Goal: Transaction & Acquisition: Purchase product/service

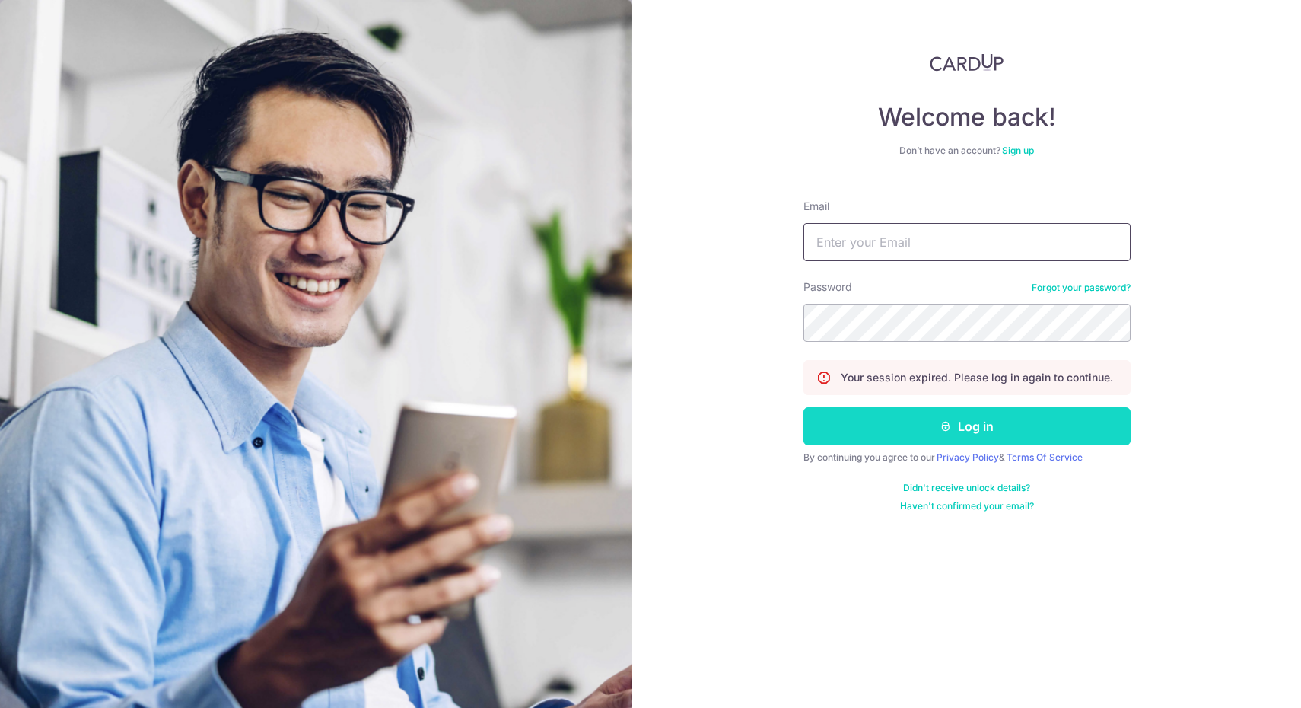
type input "eileencyl93@gmail.com"
click at [1023, 416] on button "Log in" at bounding box center [967, 426] width 327 height 38
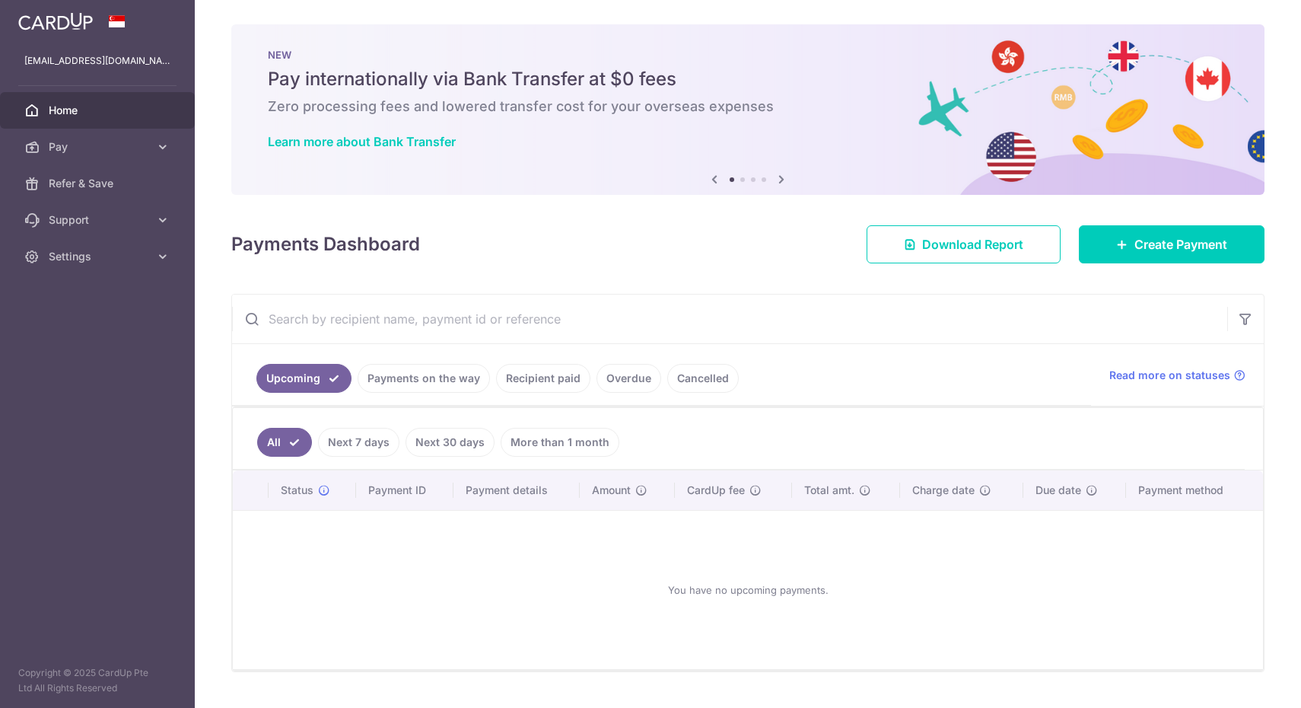
scroll to position [15, 0]
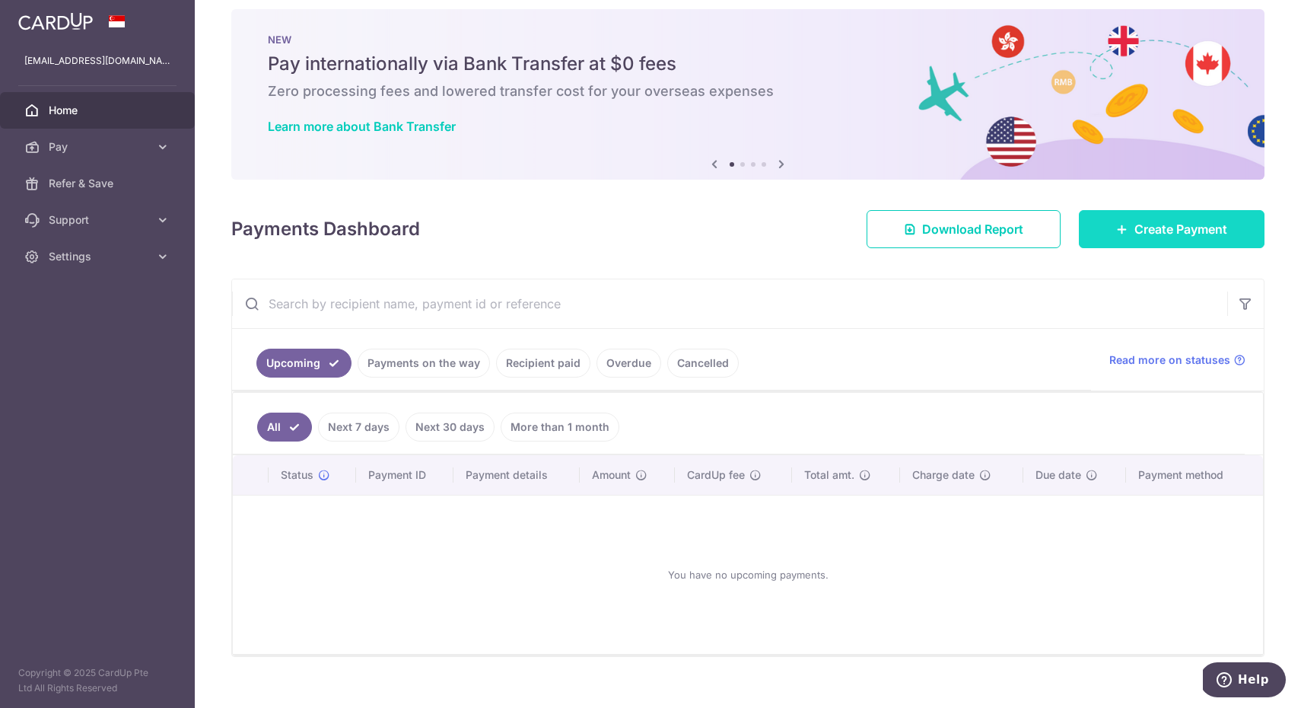
click at [1148, 235] on span "Create Payment" at bounding box center [1181, 229] width 93 height 18
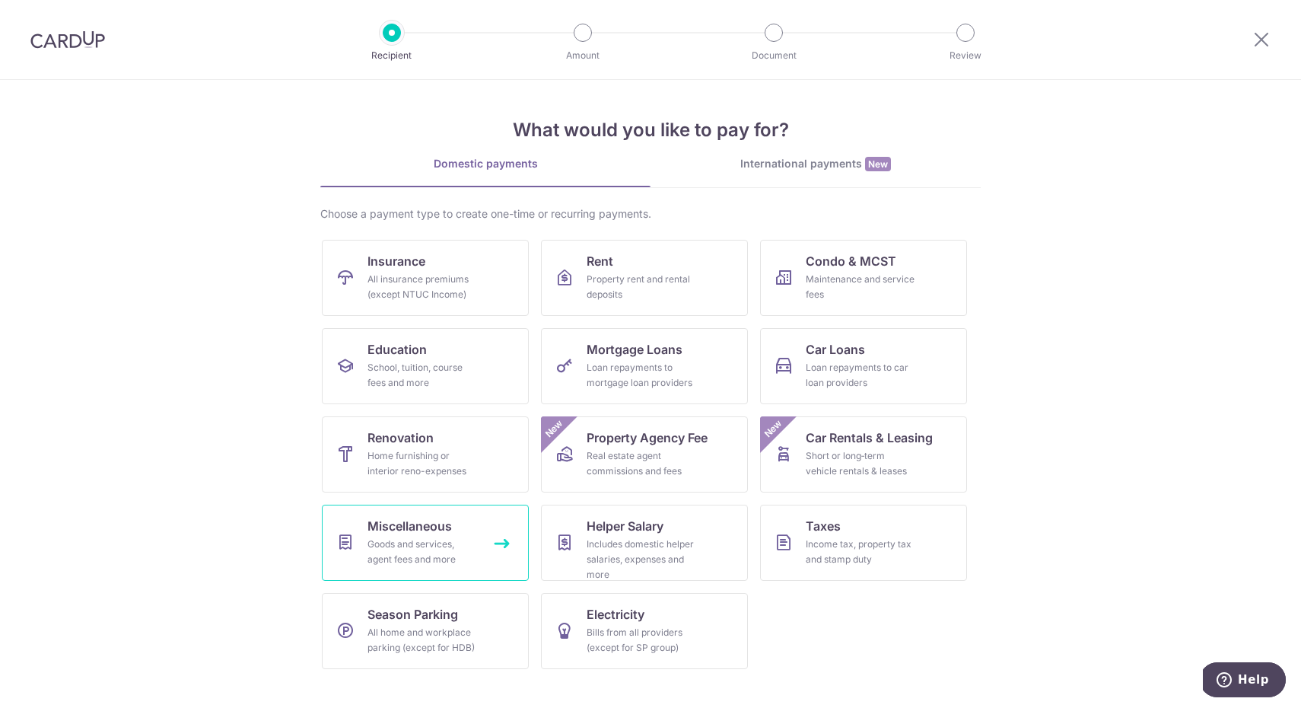
click at [387, 569] on link "Miscellaneous Goods and services, agent fees and more" at bounding box center [425, 543] width 207 height 76
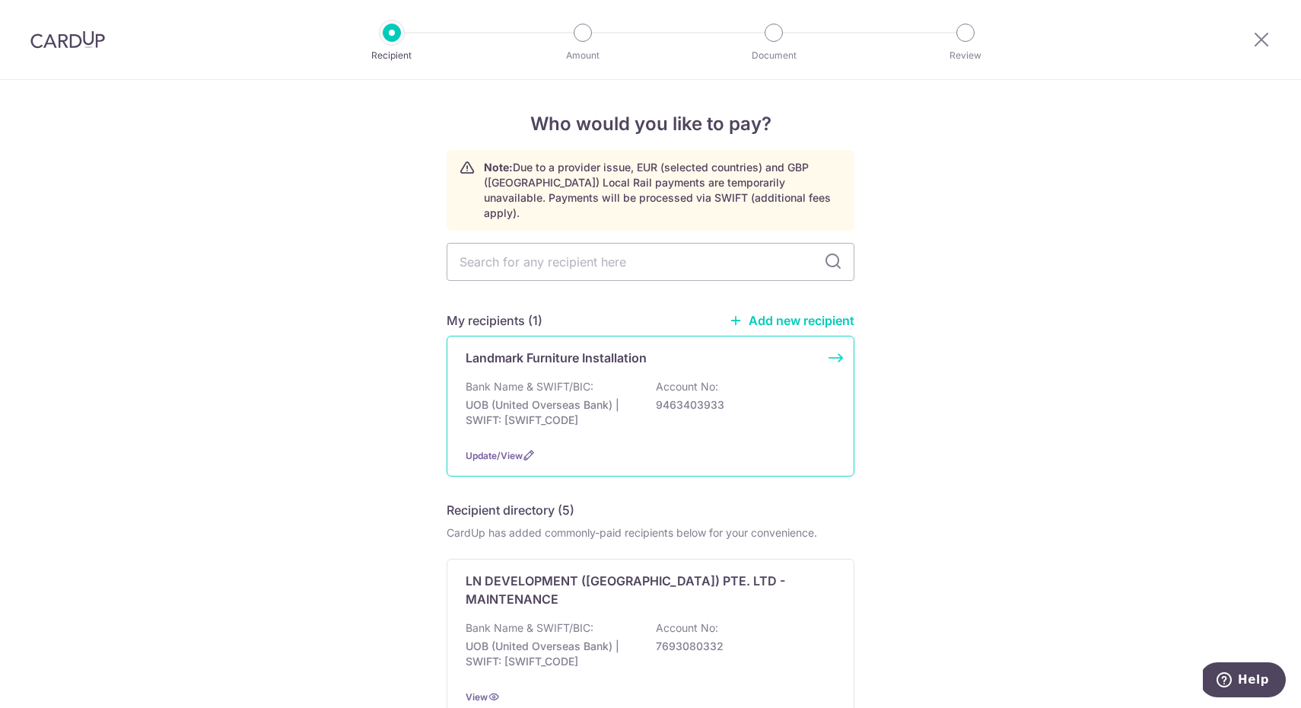
click at [535, 349] on p "Landmark Furniture Installation" at bounding box center [556, 358] width 181 height 18
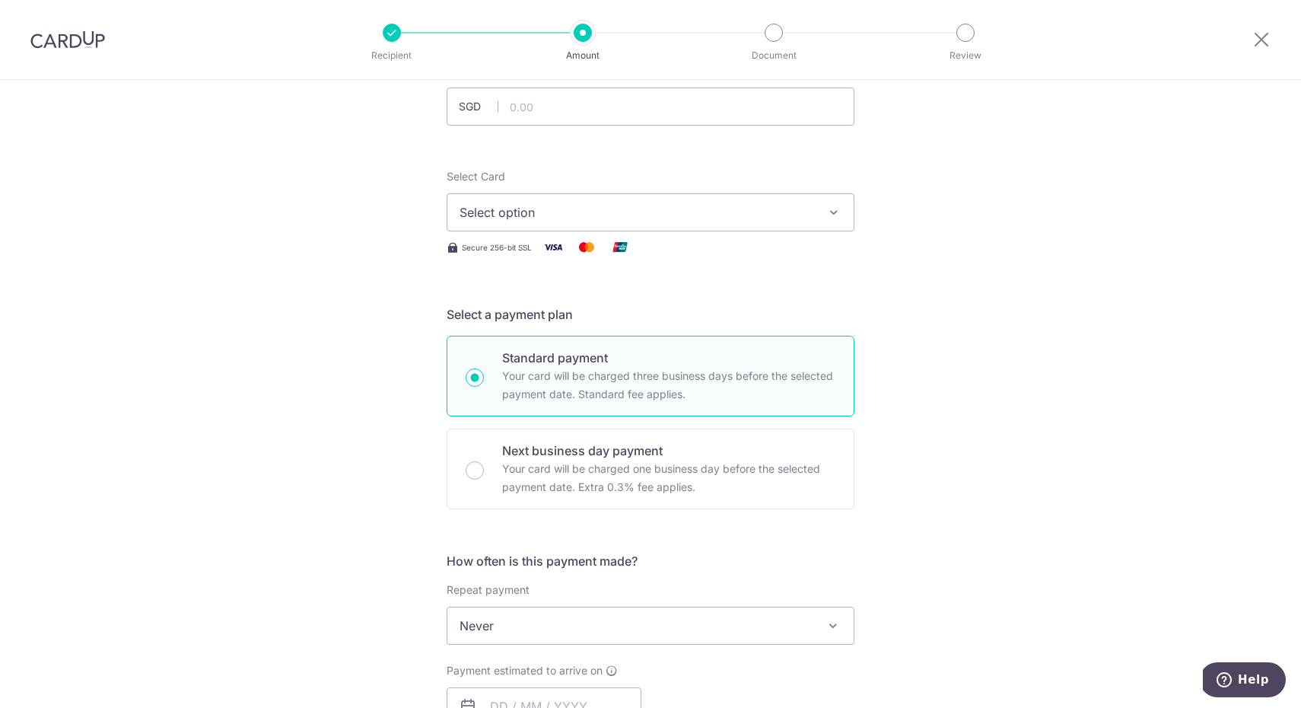
scroll to position [133, 0]
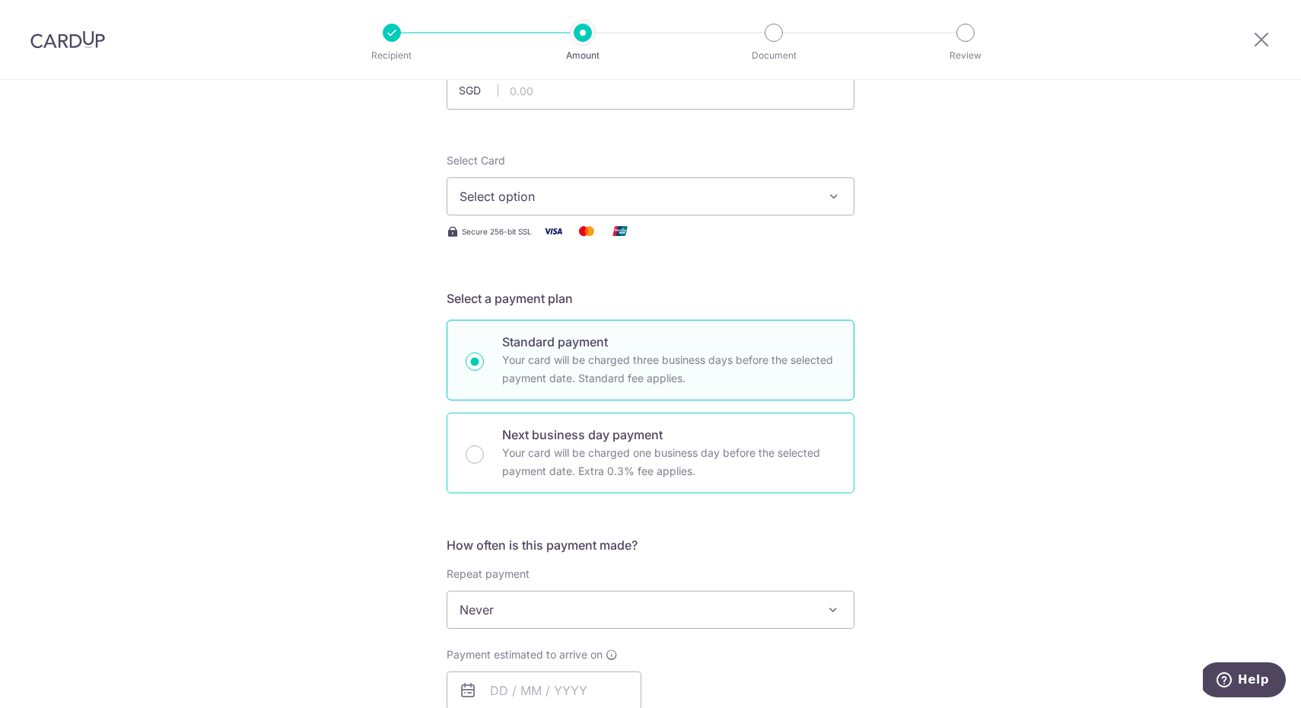
click at [548, 439] on p "Next business day payment" at bounding box center [668, 434] width 333 height 18
click at [484, 445] on input "Next business day payment Your card will be charged one business day before the…" at bounding box center [475, 454] width 18 height 18
radio input "false"
radio input "true"
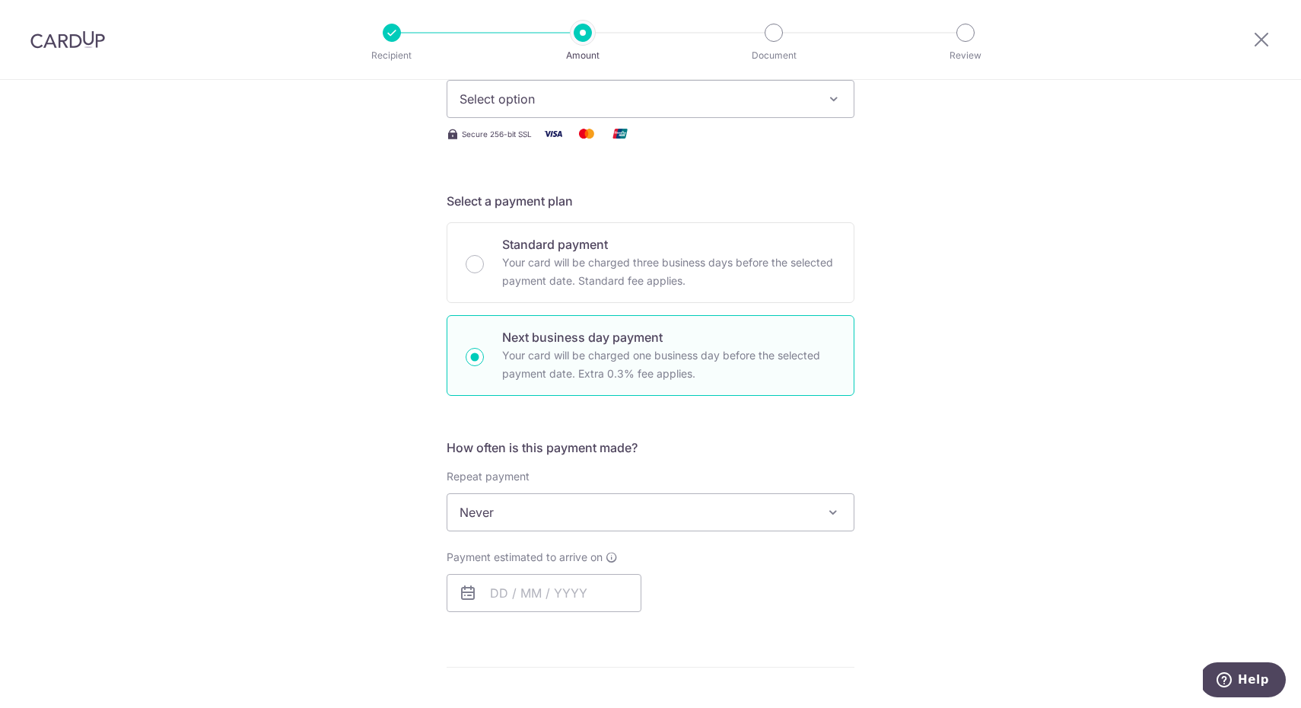
scroll to position [307, 0]
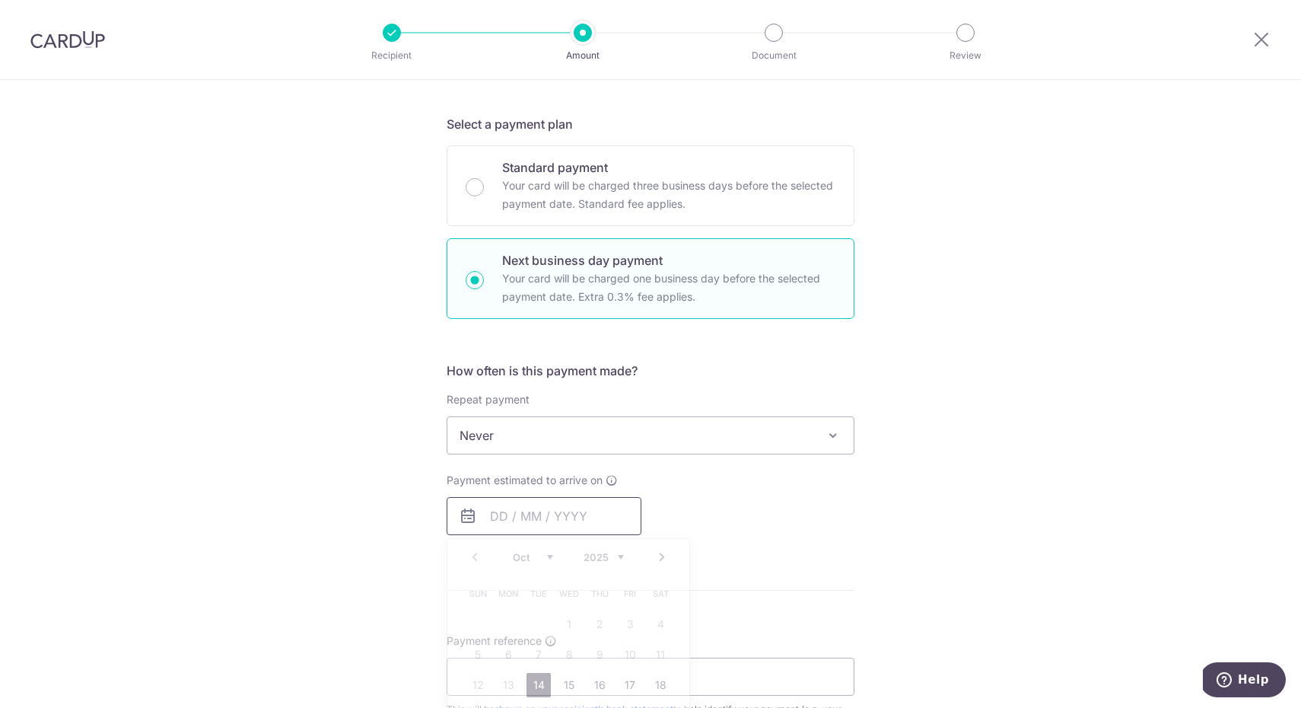
click at [530, 521] on input "text" at bounding box center [544, 516] width 195 height 38
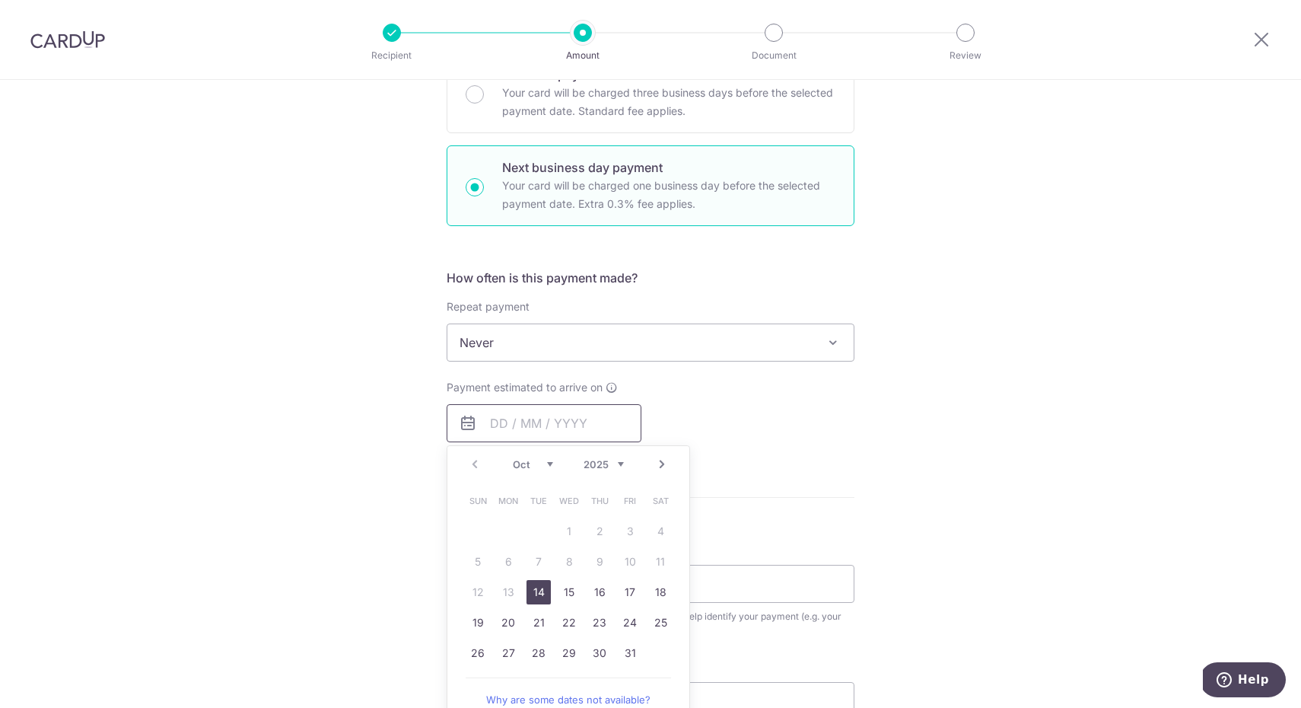
scroll to position [425, 0]
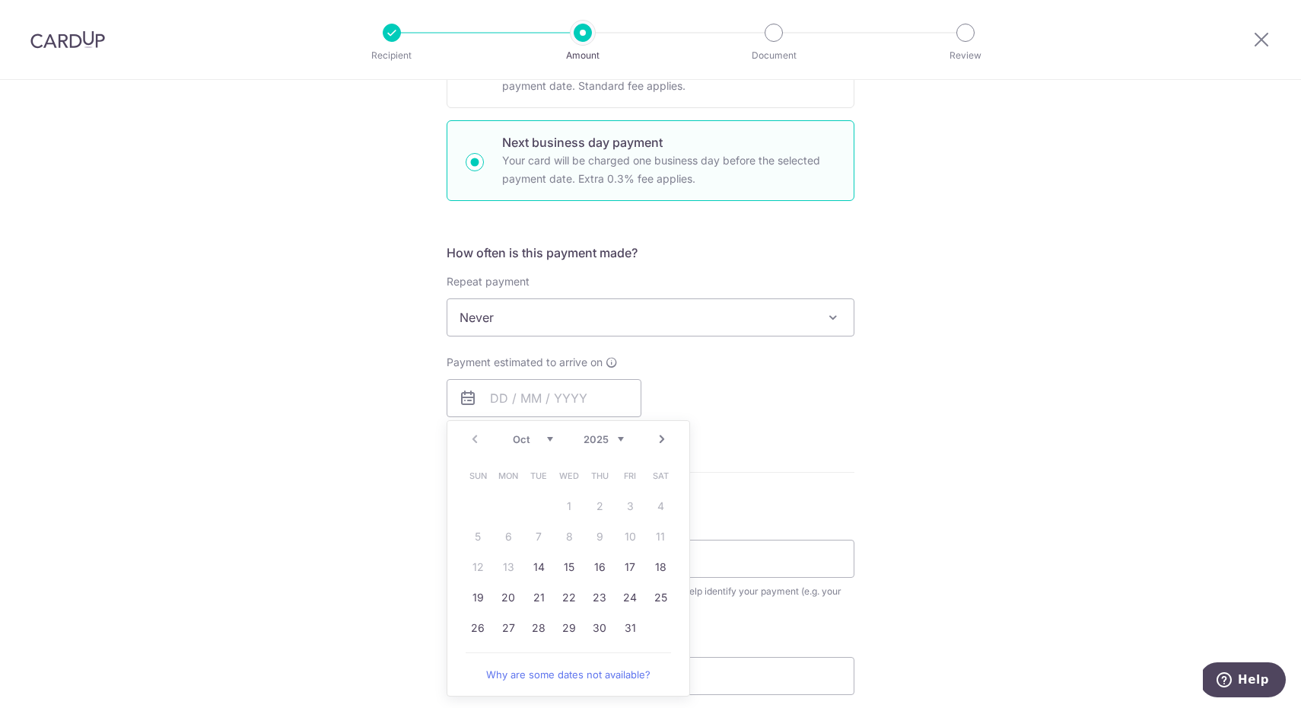
click at [1017, 358] on div "Tell us more about your payment Enter payment amount SGD Select Card Select opt…" at bounding box center [650, 331] width 1301 height 1352
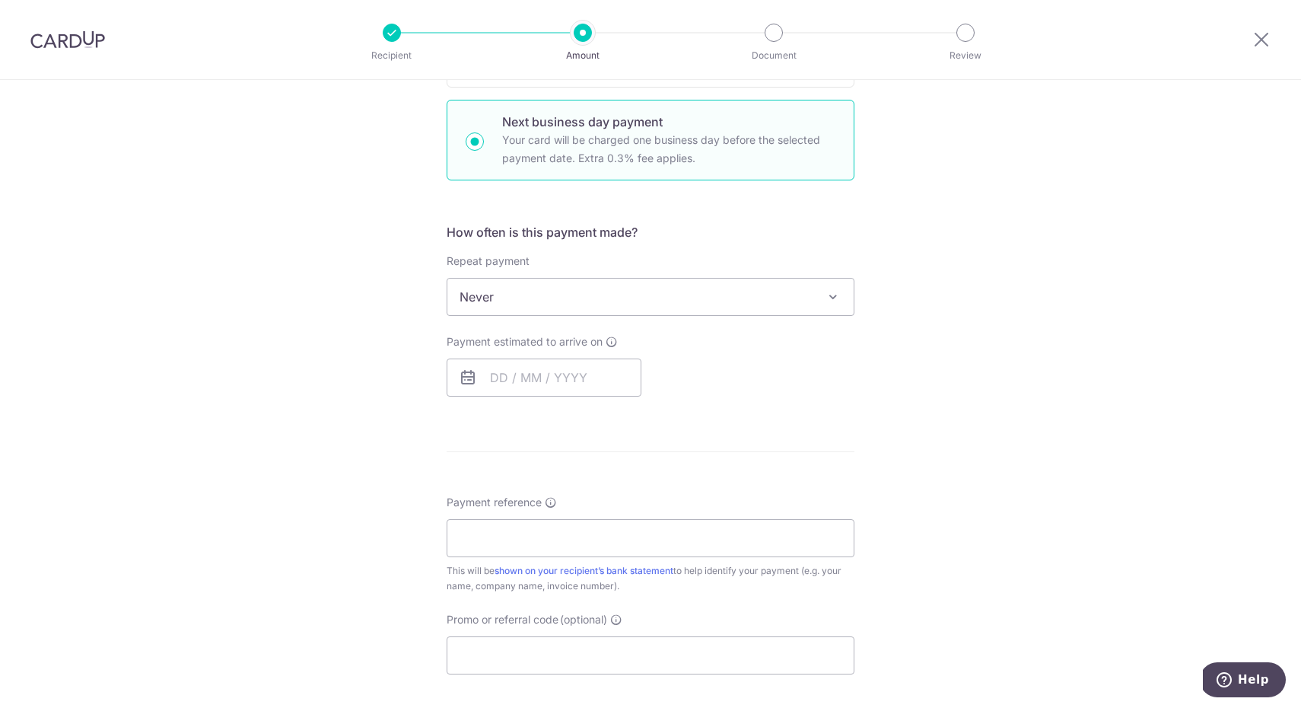
scroll to position [469, 0]
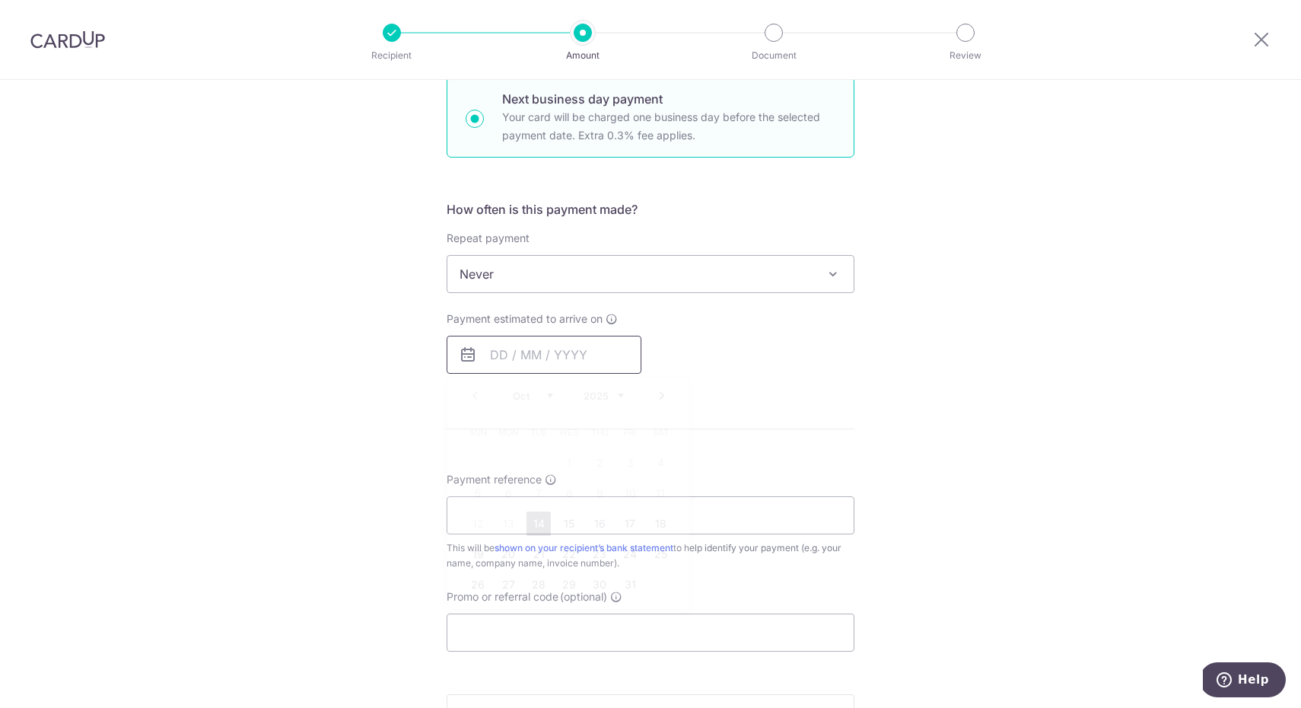
click at [546, 347] on input "text" at bounding box center [544, 355] width 195 height 38
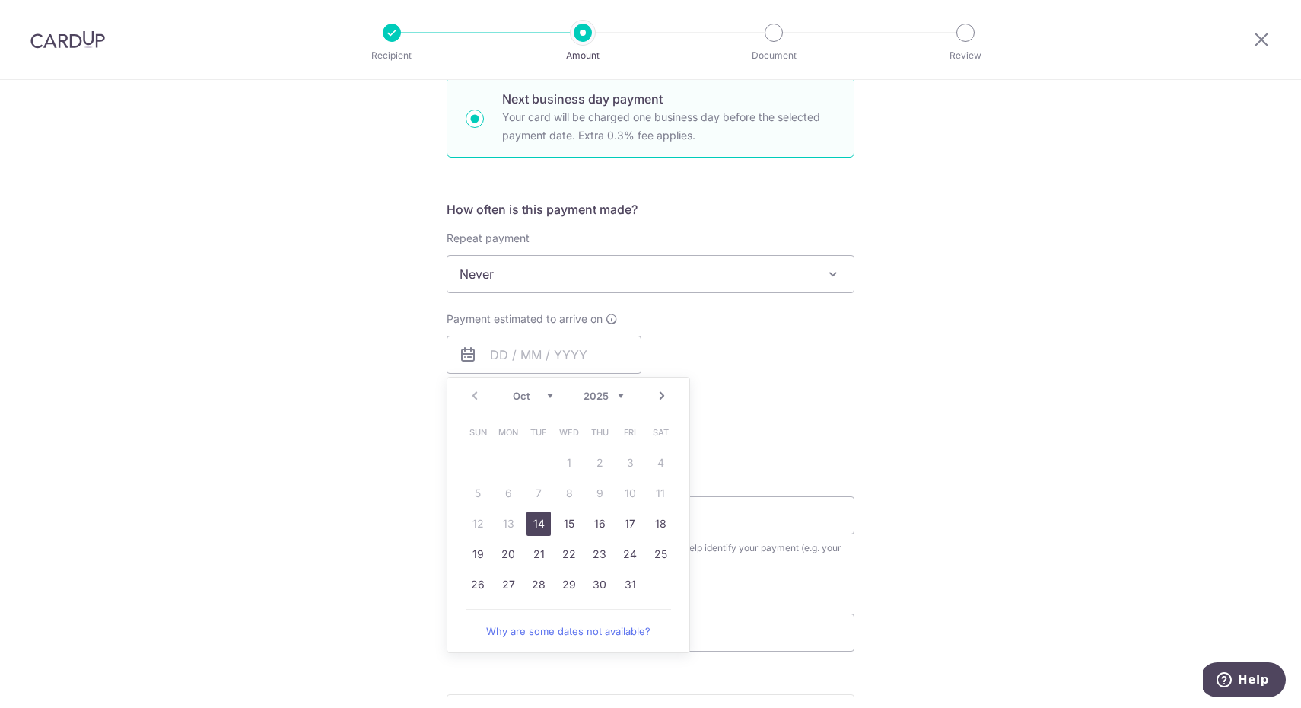
click at [538, 523] on link "14" at bounding box center [539, 523] width 24 height 24
click at [794, 354] on div "Payment estimated to arrive on Prev Next Oct Nov Dec 2025 2026 2027 2028 2029 2…" at bounding box center [651, 342] width 426 height 62
click at [990, 342] on div "Tell us more about your payment Enter payment amount SGD Select Card Select opt…" at bounding box center [650, 287] width 1301 height 1352
type input "[DATE]"
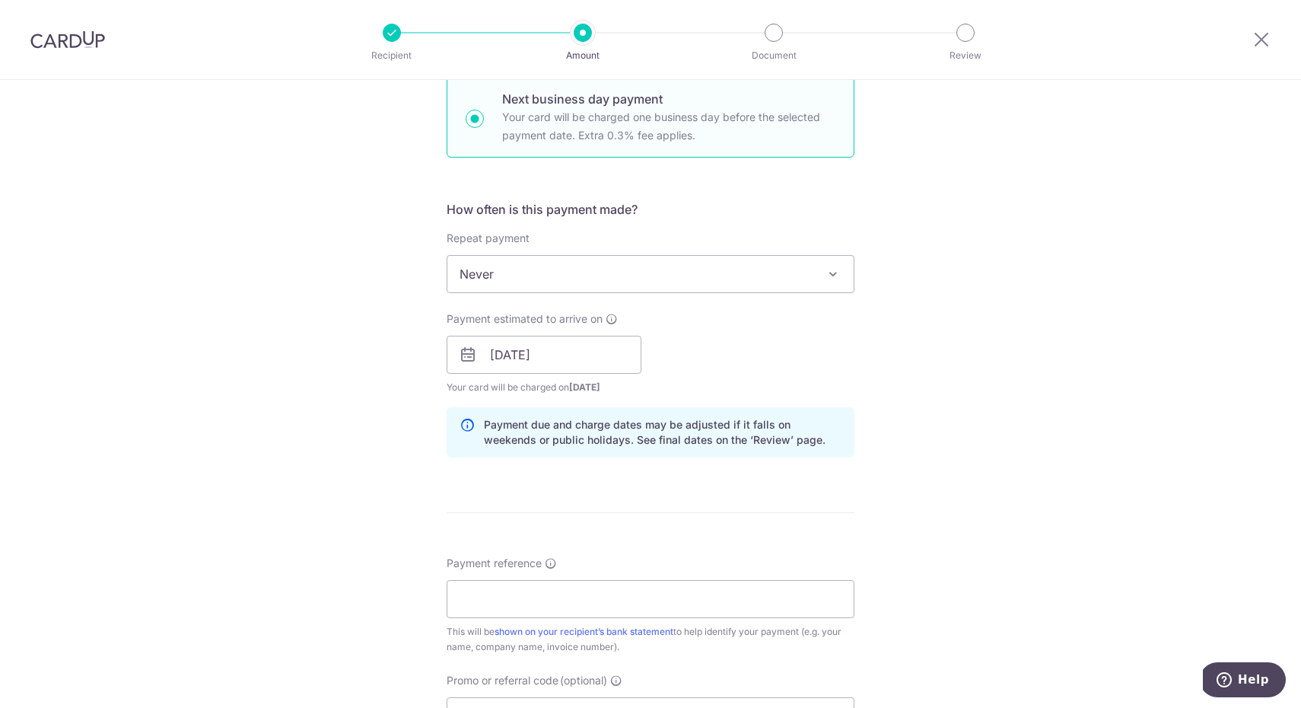
scroll to position [0, 0]
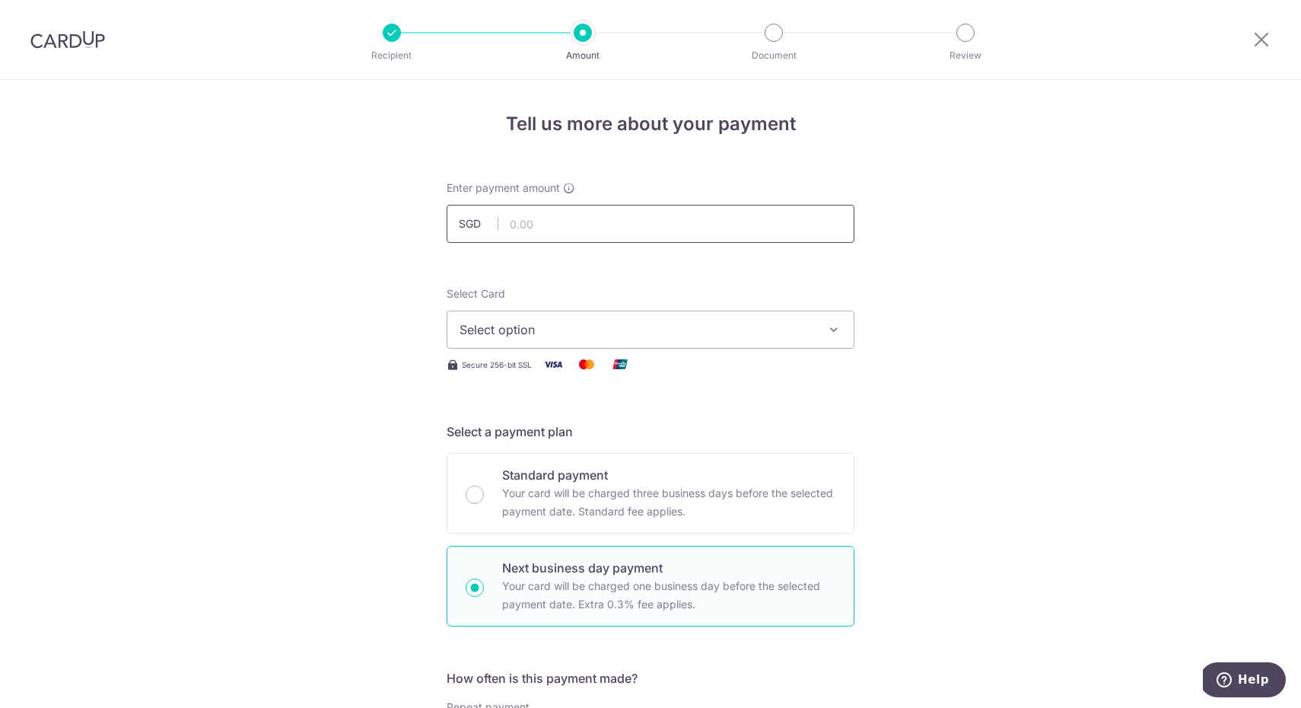
click at [549, 223] on input "text" at bounding box center [651, 224] width 408 height 38
type input "6,500.00"
click at [566, 315] on button "Select option" at bounding box center [651, 329] width 408 height 38
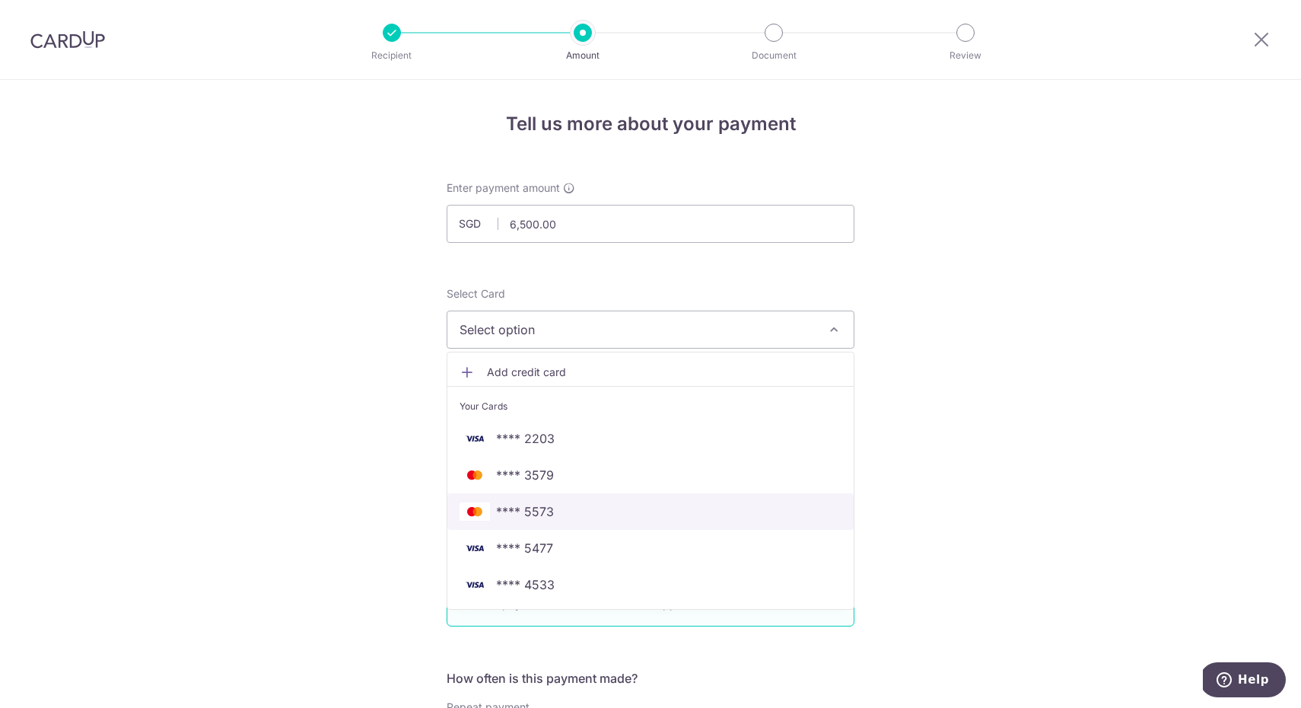
click at [559, 509] on span "**** 5573" at bounding box center [651, 511] width 382 height 18
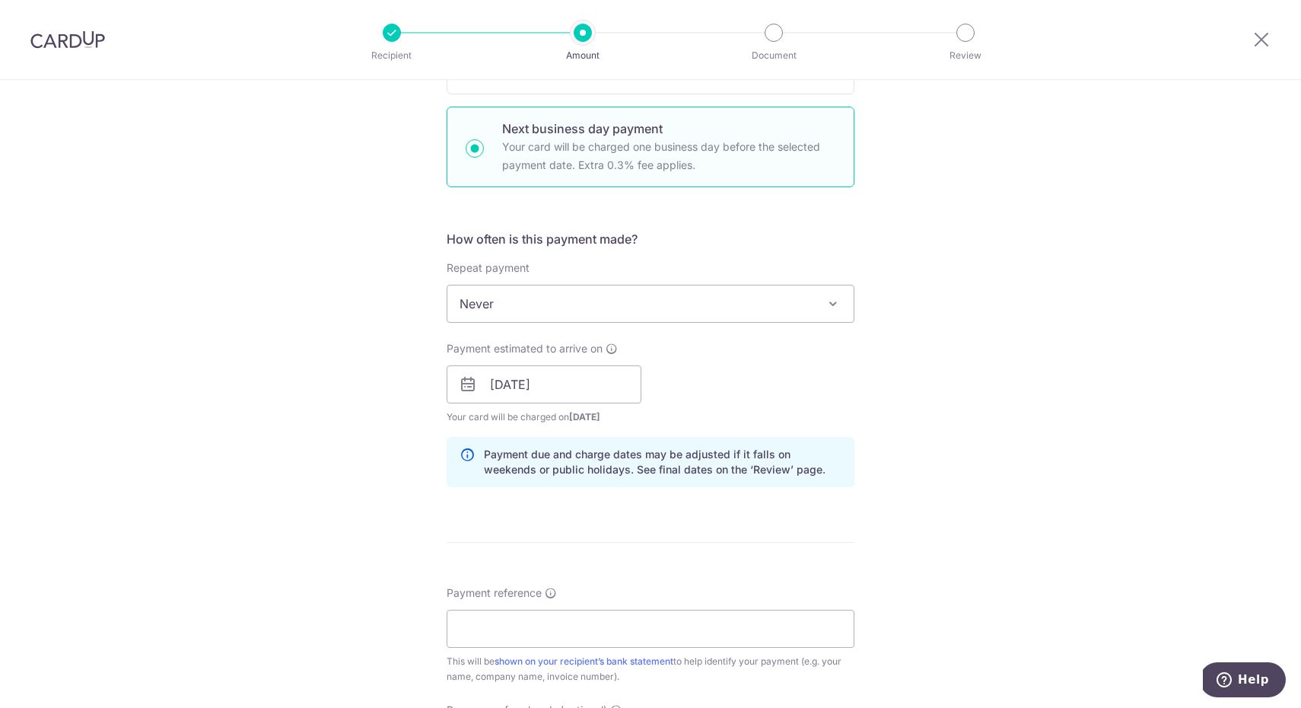
scroll to position [595, 0]
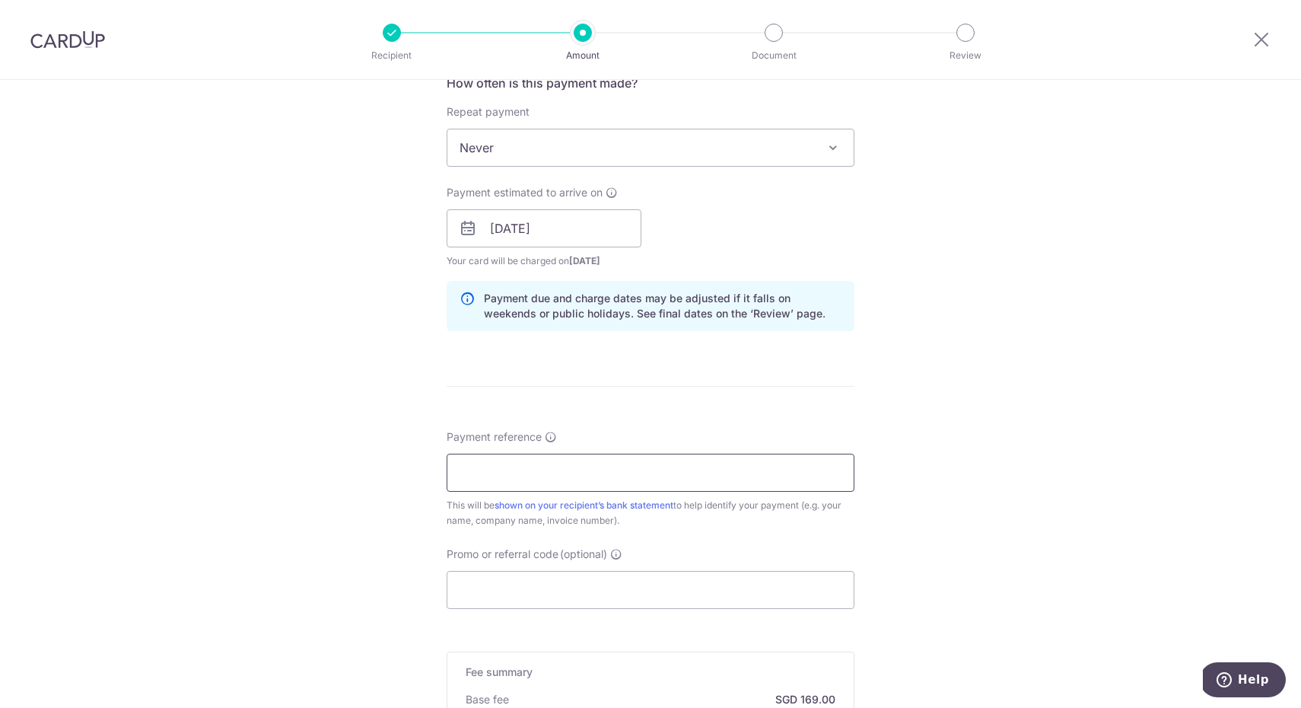
click at [648, 482] on input "Payment reference" at bounding box center [651, 473] width 408 height 38
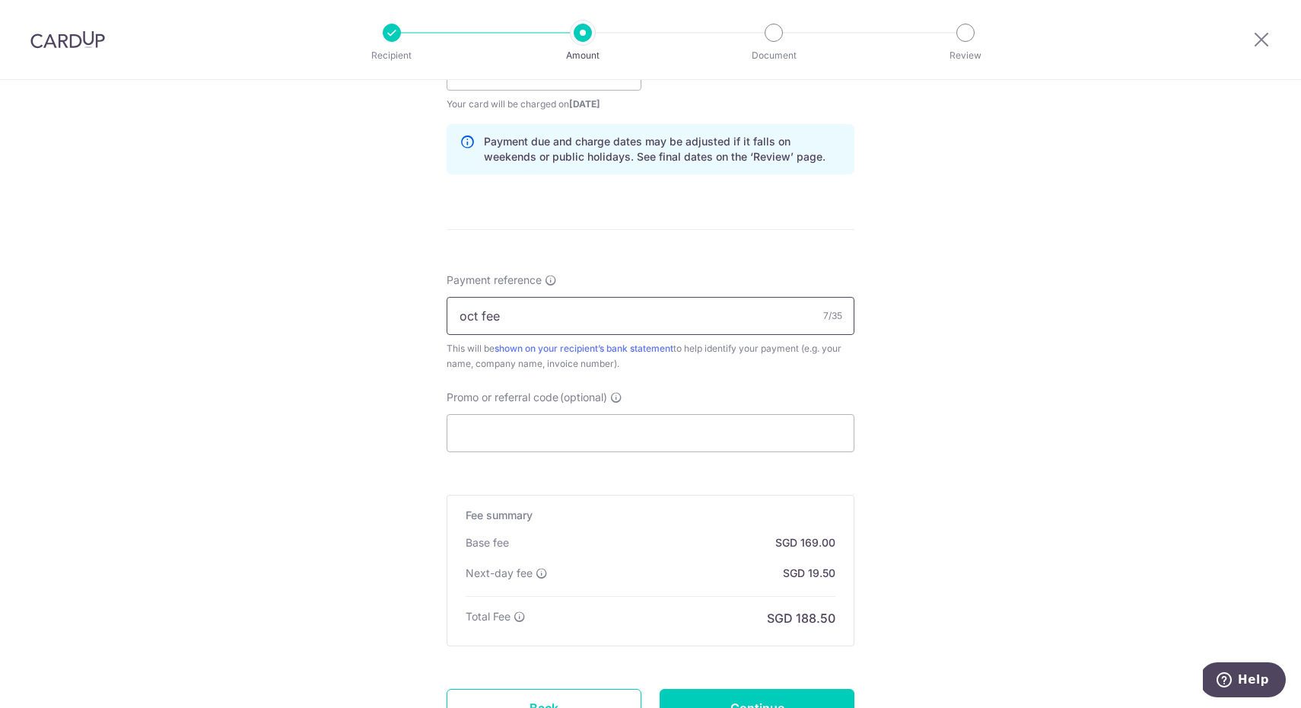
scroll to position [800, 0]
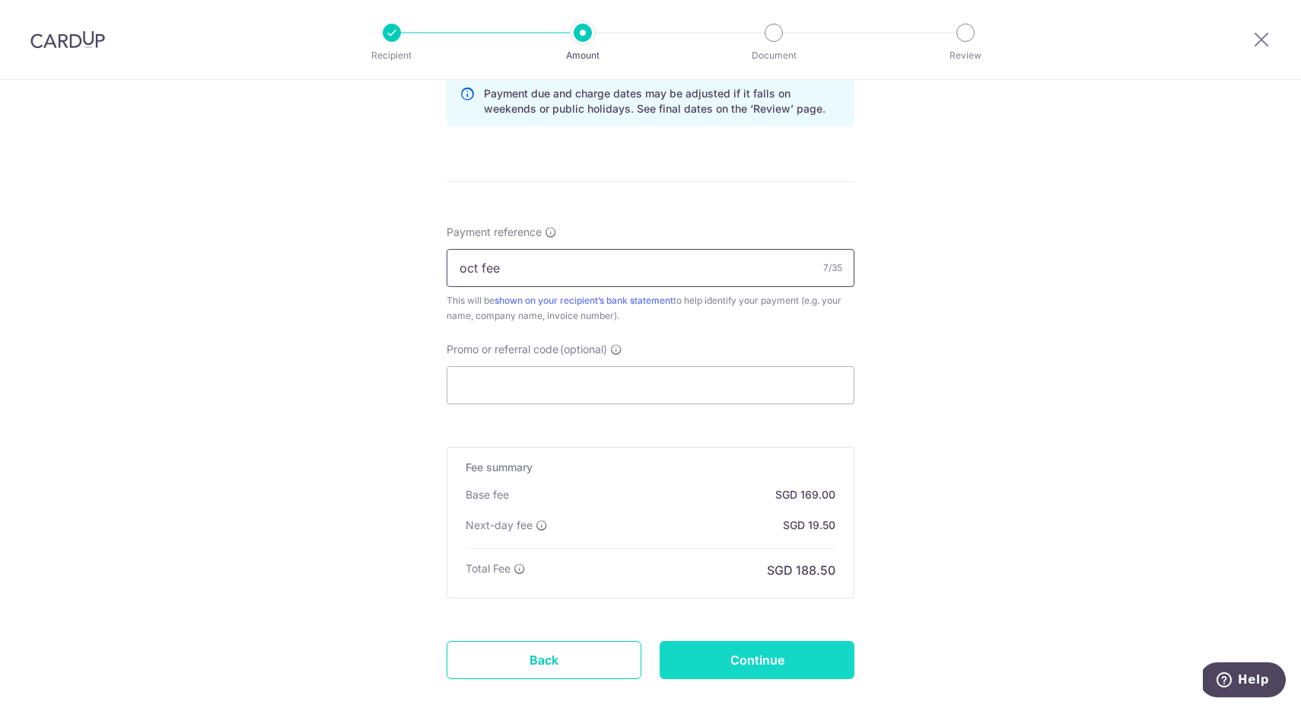
type input "oct fee"
click at [739, 655] on input "Continue" at bounding box center [757, 660] width 195 height 38
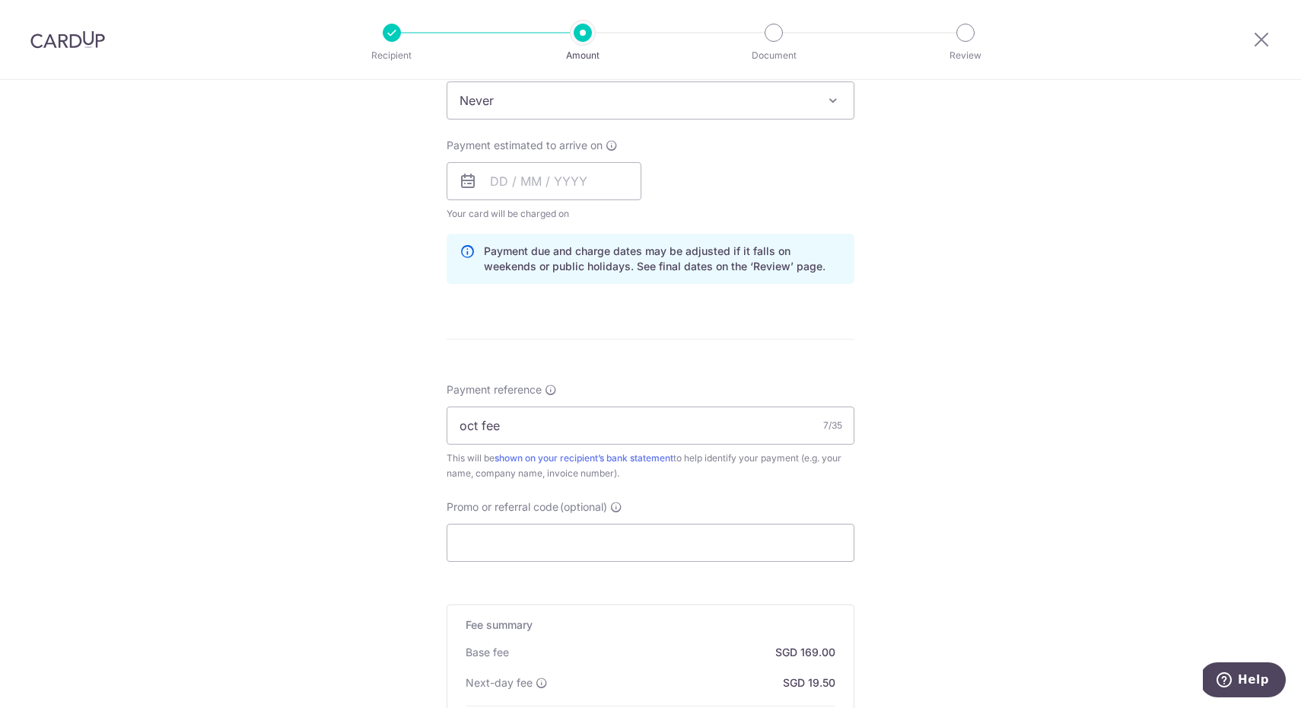
scroll to position [885, 0]
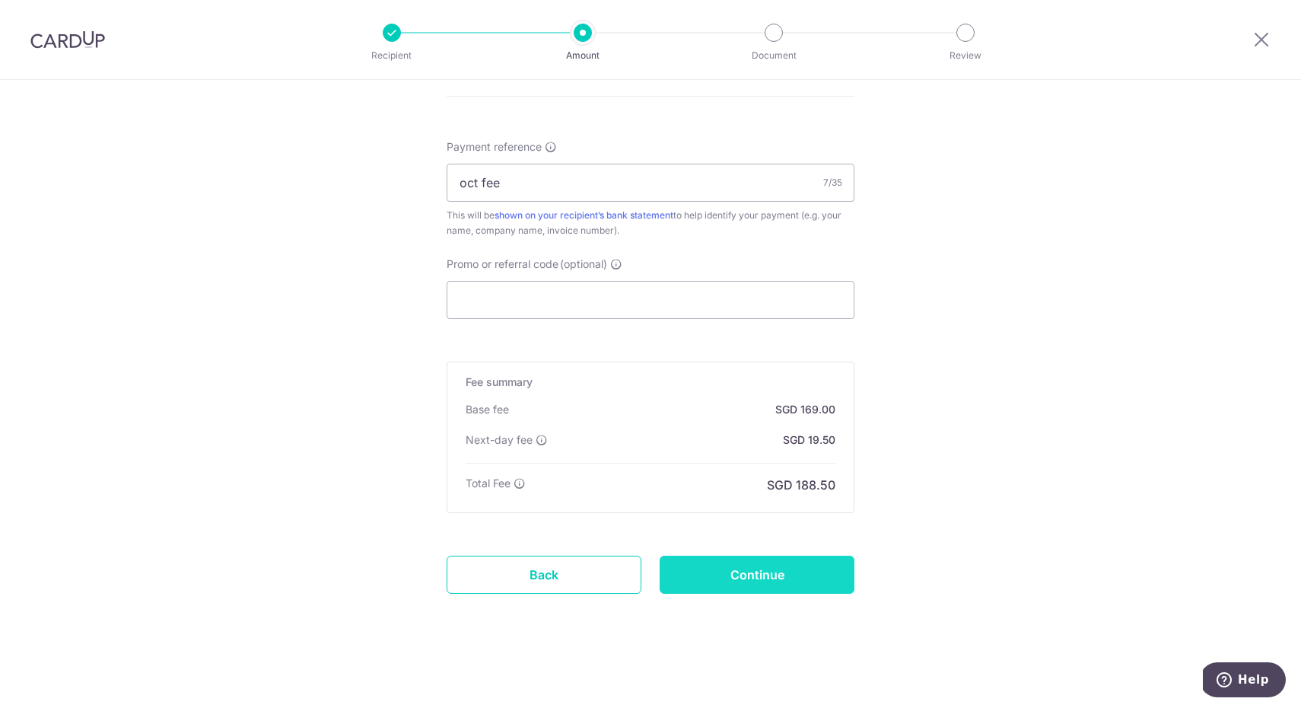
click at [826, 579] on input "Continue" at bounding box center [757, 575] width 195 height 38
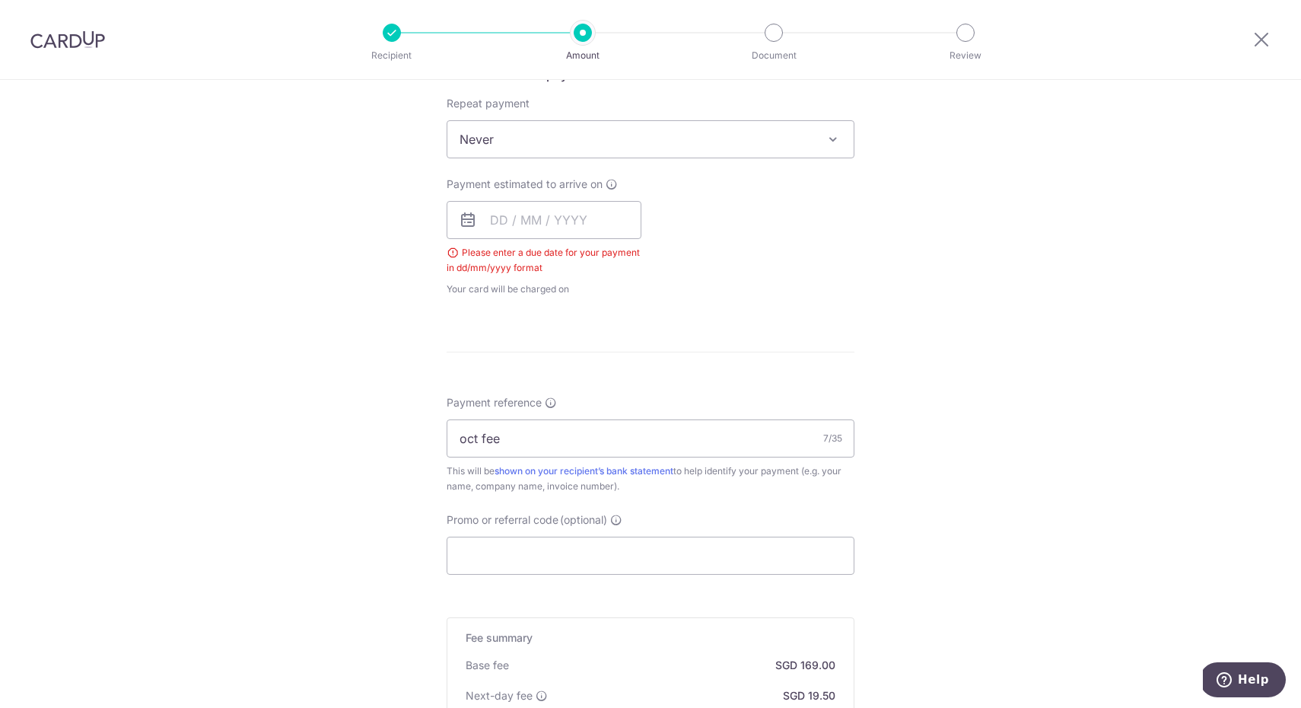
scroll to position [587, 0]
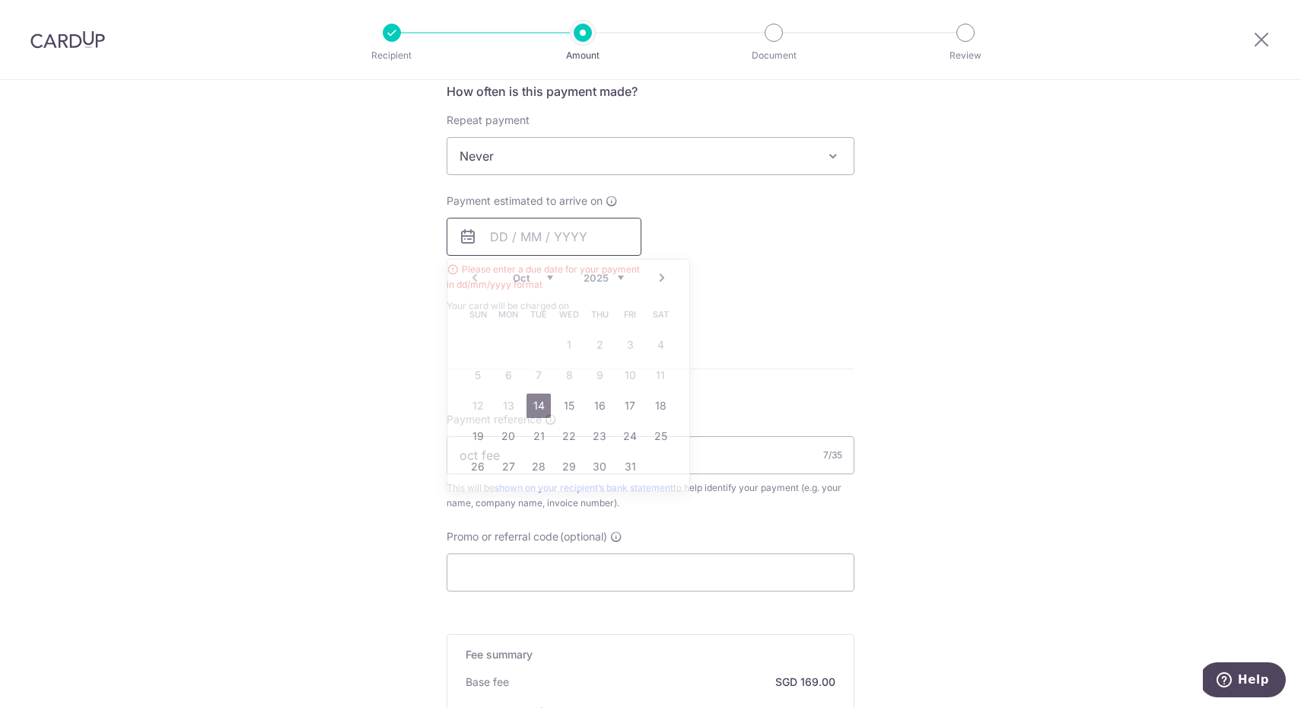
click at [514, 234] on input "text" at bounding box center [544, 237] width 195 height 38
click at [489, 412] on table "Sun Mon Tue Wed Thu Fri Sat 1 2 3 4 5 6 7 8 9 10 11 12 13 14 15 16 17 18 19 20 …" at bounding box center [569, 390] width 213 height 183
click at [534, 409] on link "14" at bounding box center [539, 405] width 24 height 24
type input "[DATE]"
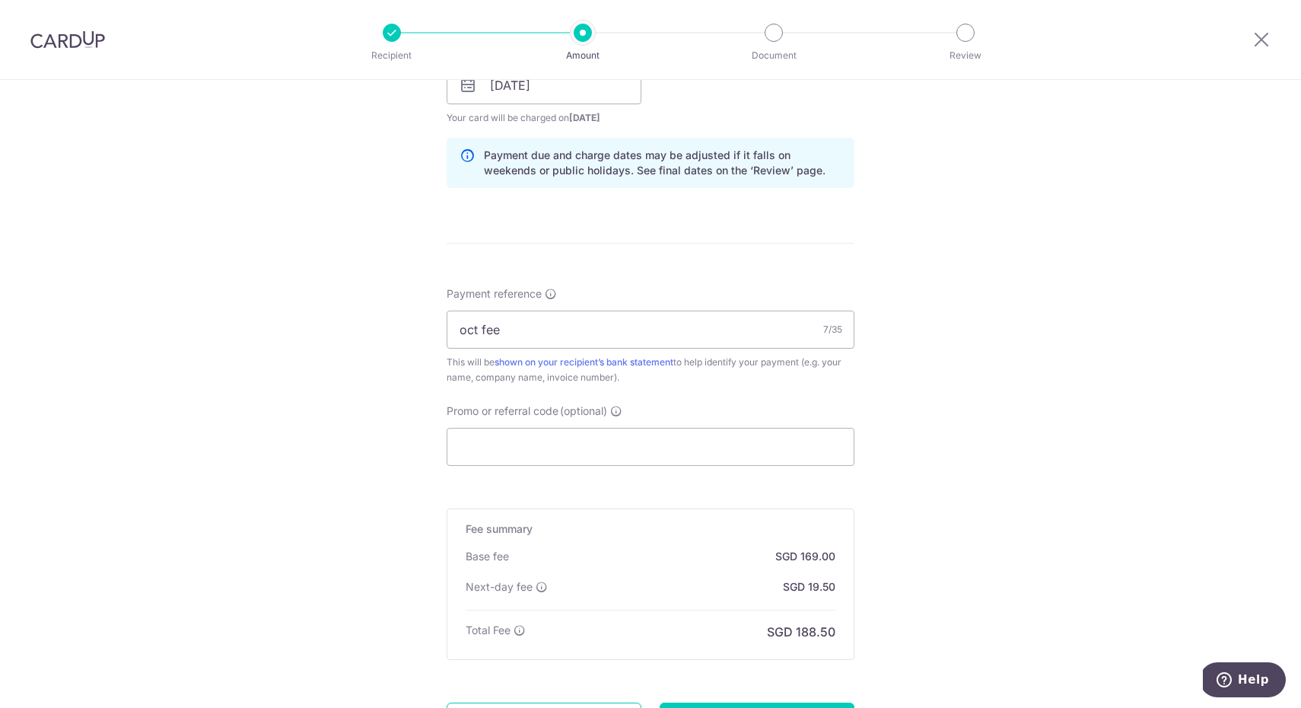
scroll to position [885, 0]
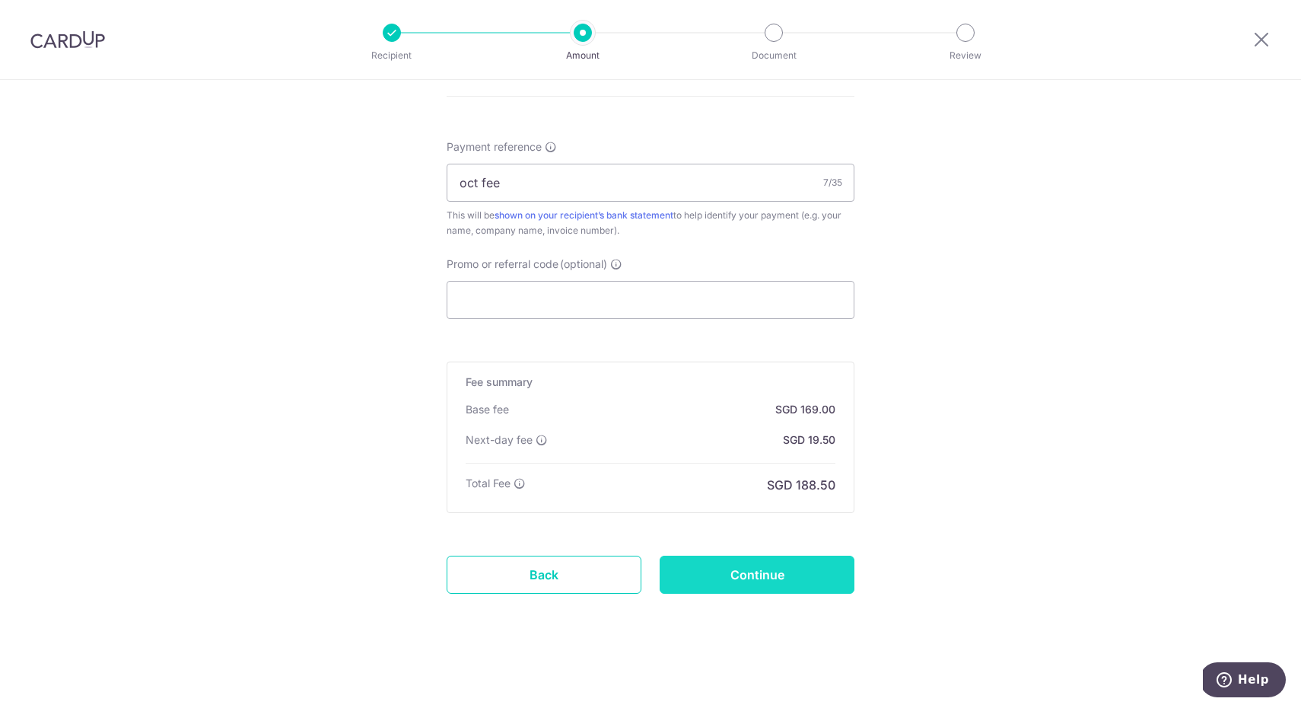
click at [763, 574] on input "Continue" at bounding box center [757, 575] width 195 height 38
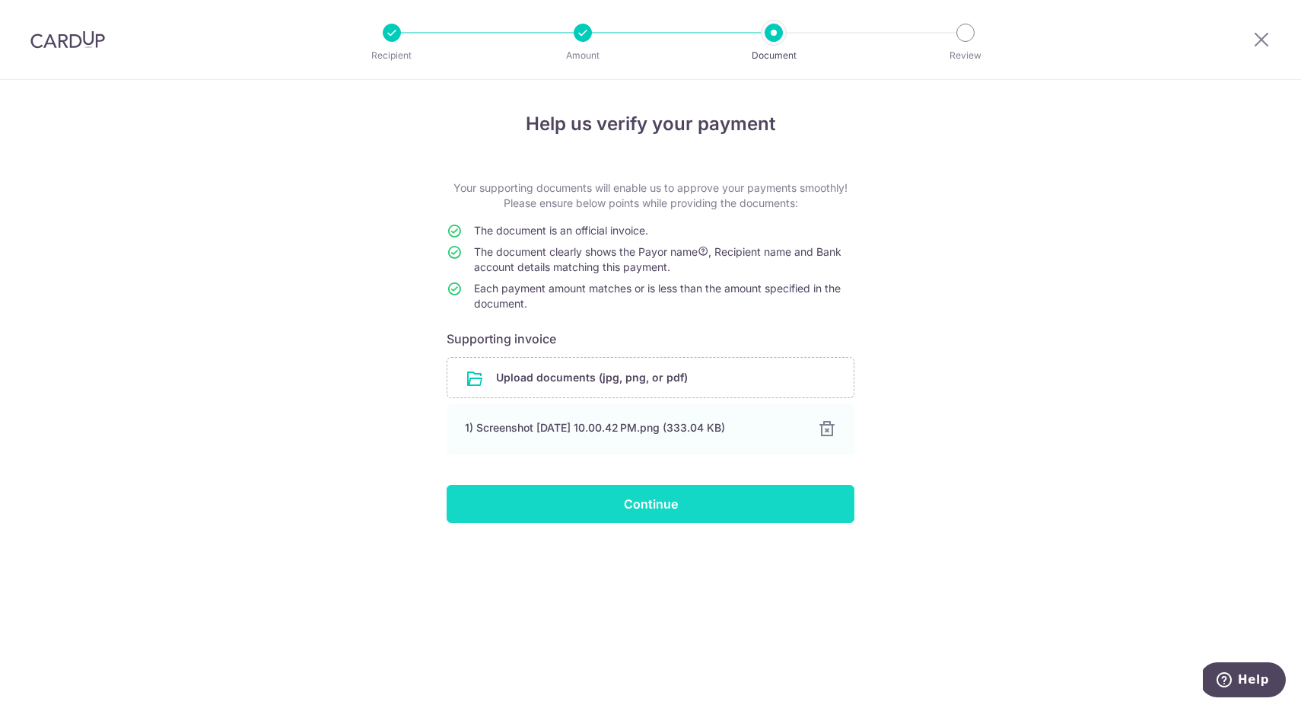
click at [705, 502] on input "Continue" at bounding box center [651, 504] width 408 height 38
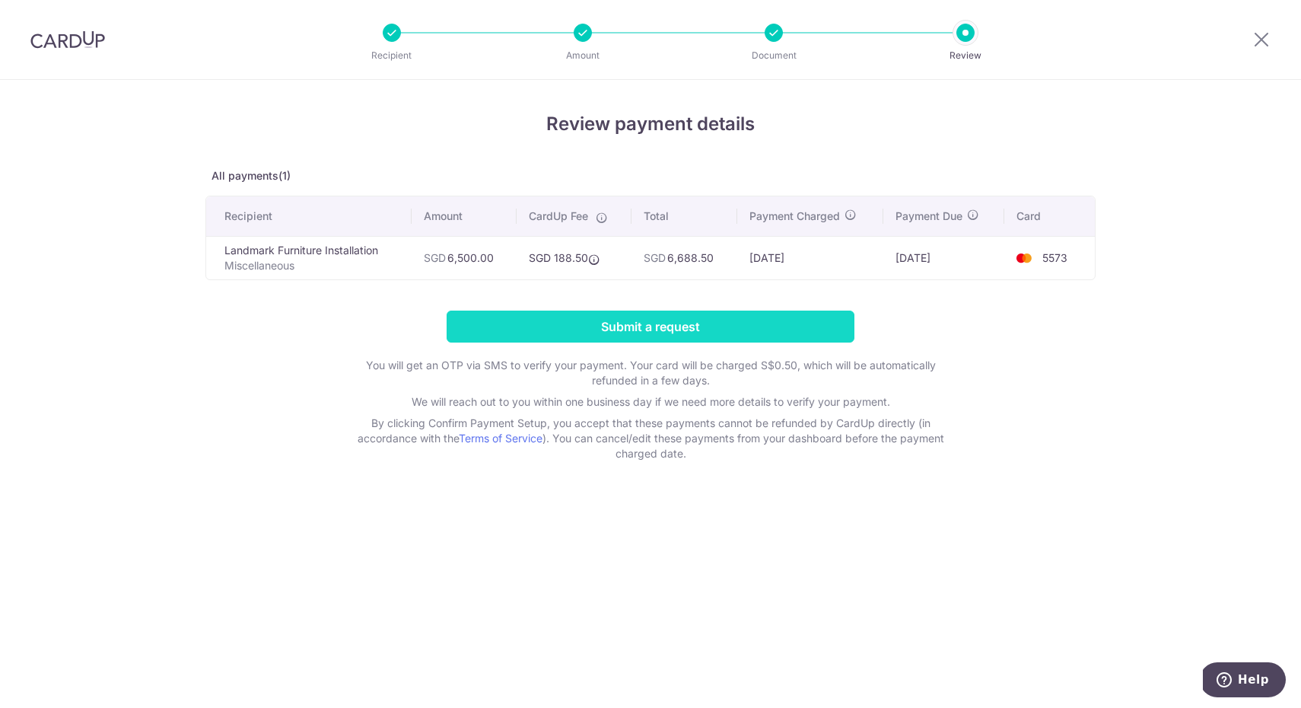
click at [696, 334] on input "Submit a request" at bounding box center [651, 326] width 408 height 32
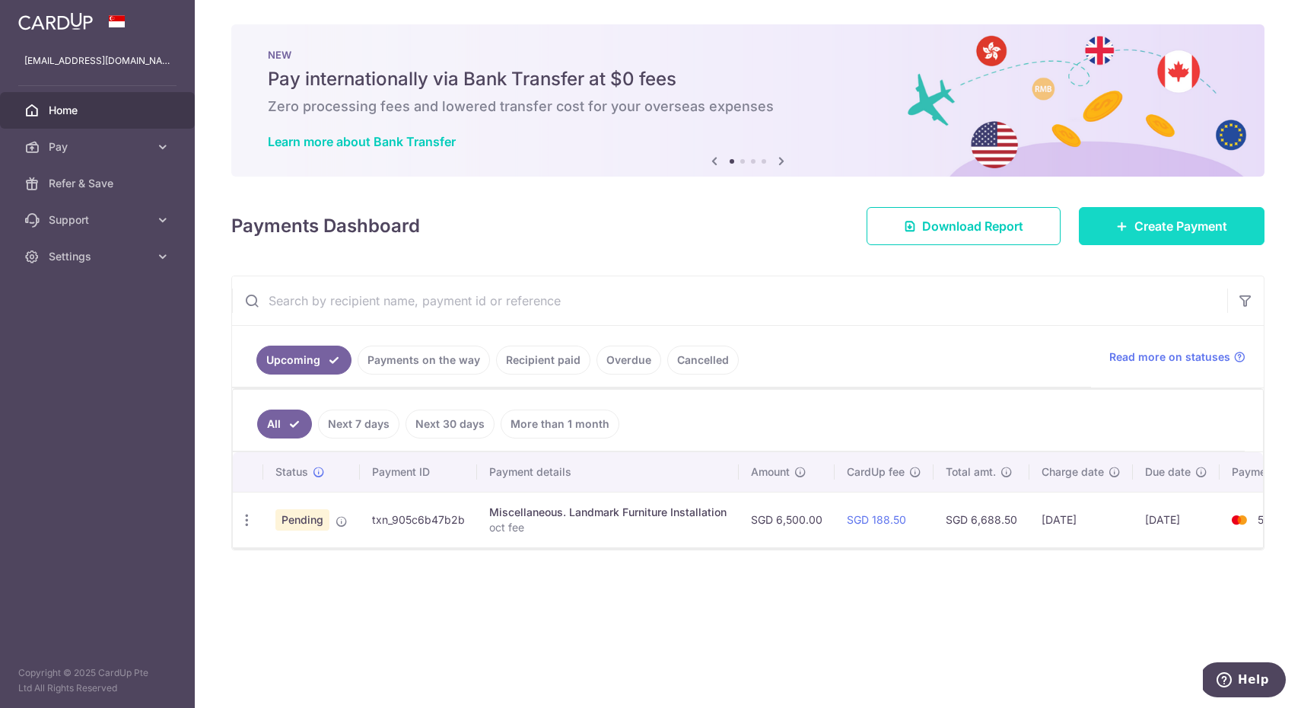
click at [1209, 233] on span "Create Payment" at bounding box center [1181, 226] width 93 height 18
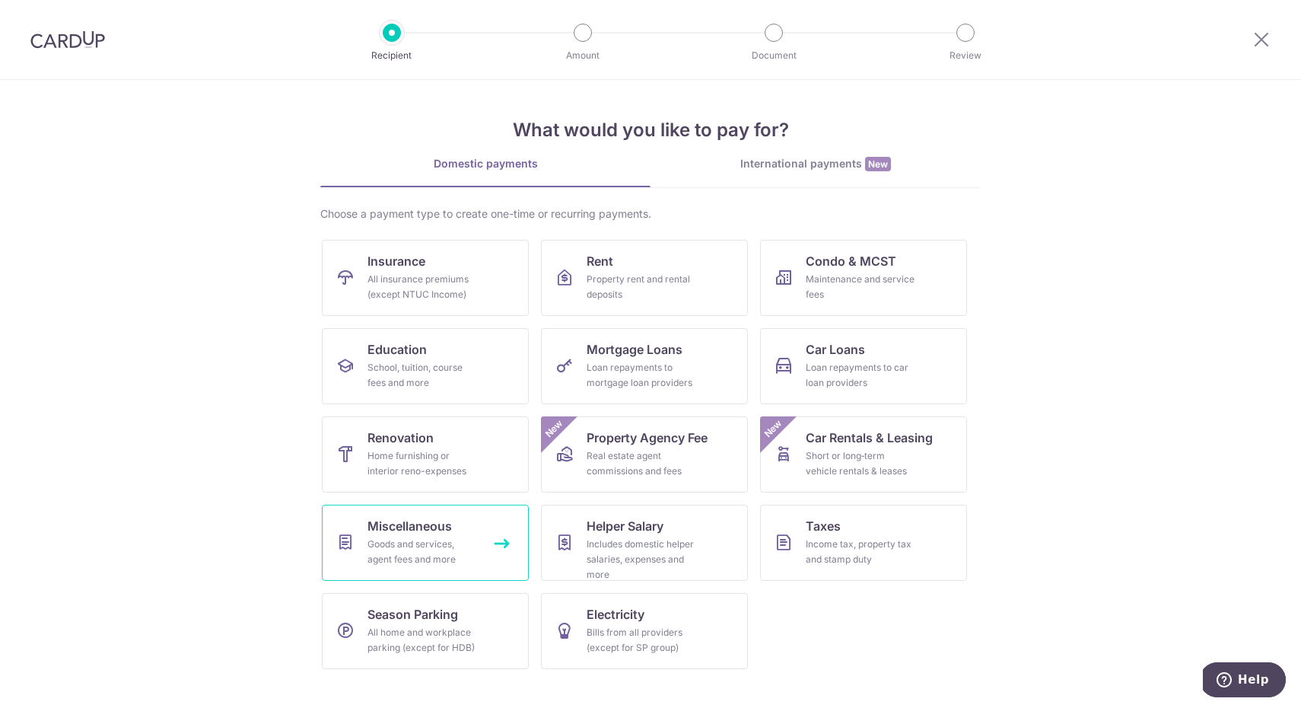
click at [426, 543] on div "Goods and services, agent fees and more" at bounding box center [423, 552] width 110 height 30
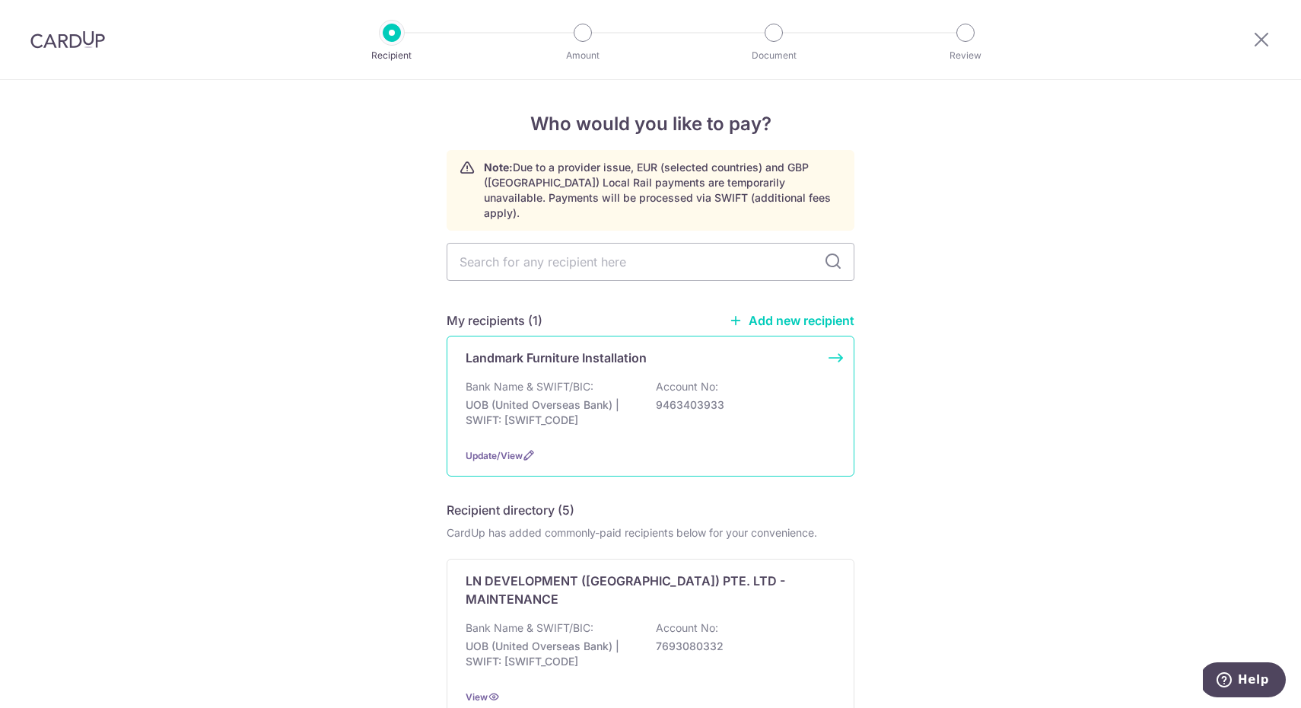
click at [579, 359] on div "Landmark Furniture Installation Bank Name & SWIFT/BIC: UOB (United Overseas Ban…" at bounding box center [651, 406] width 408 height 141
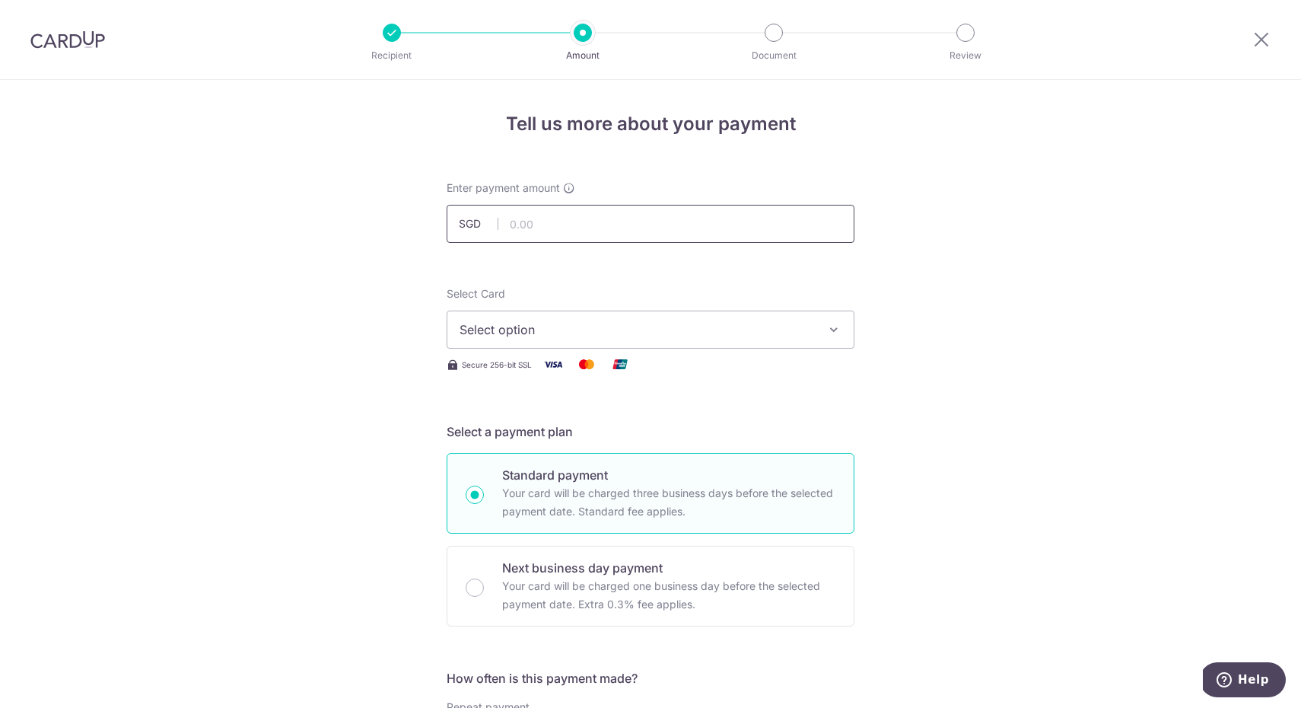
click at [588, 224] on input "text" at bounding box center [651, 224] width 408 height 38
type input "3,200.00"
click at [658, 330] on span "Select option" at bounding box center [637, 329] width 355 height 18
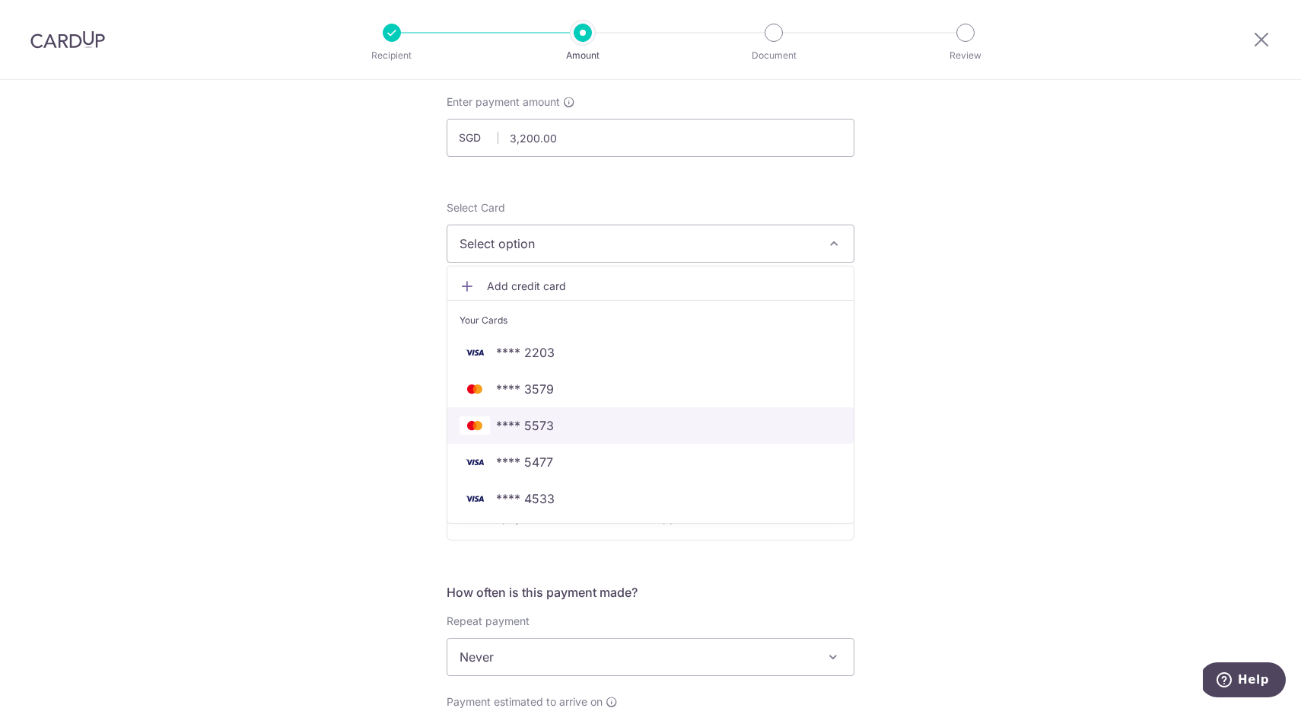
scroll to position [87, 0]
click at [530, 282] on span "Add credit card" at bounding box center [664, 285] width 355 height 15
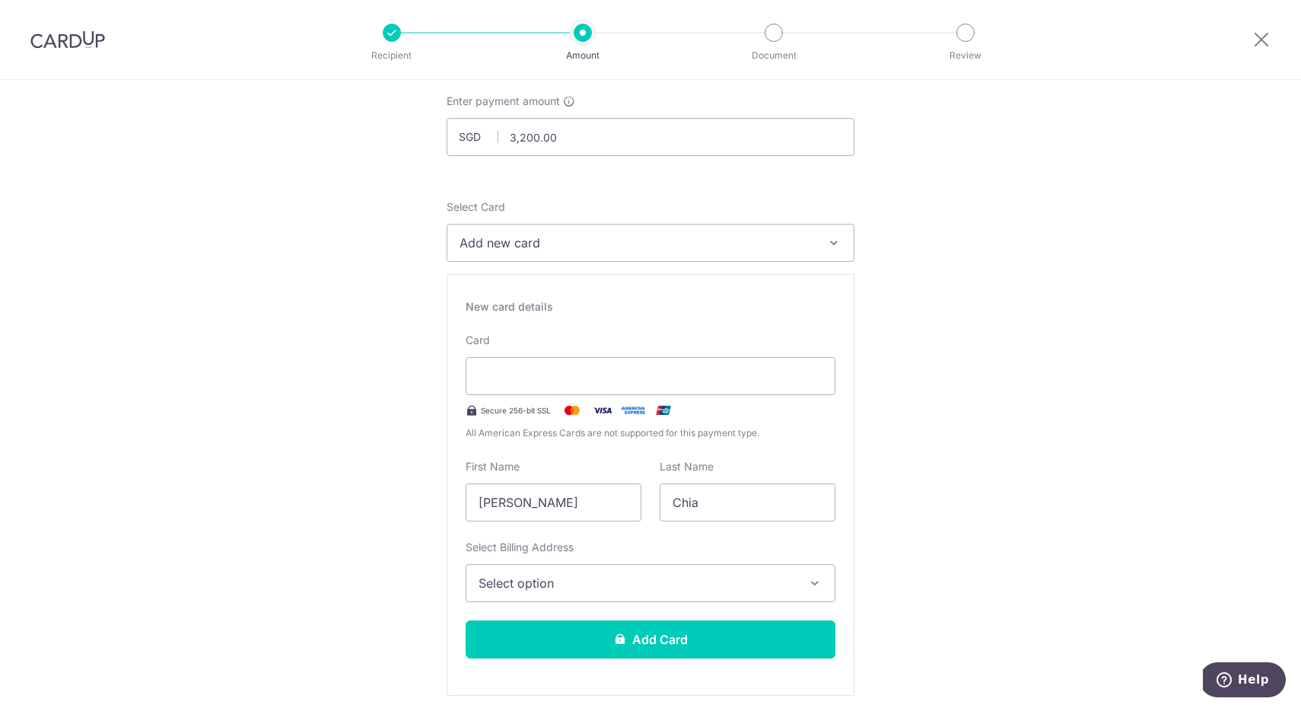
type input "09 / 2027"
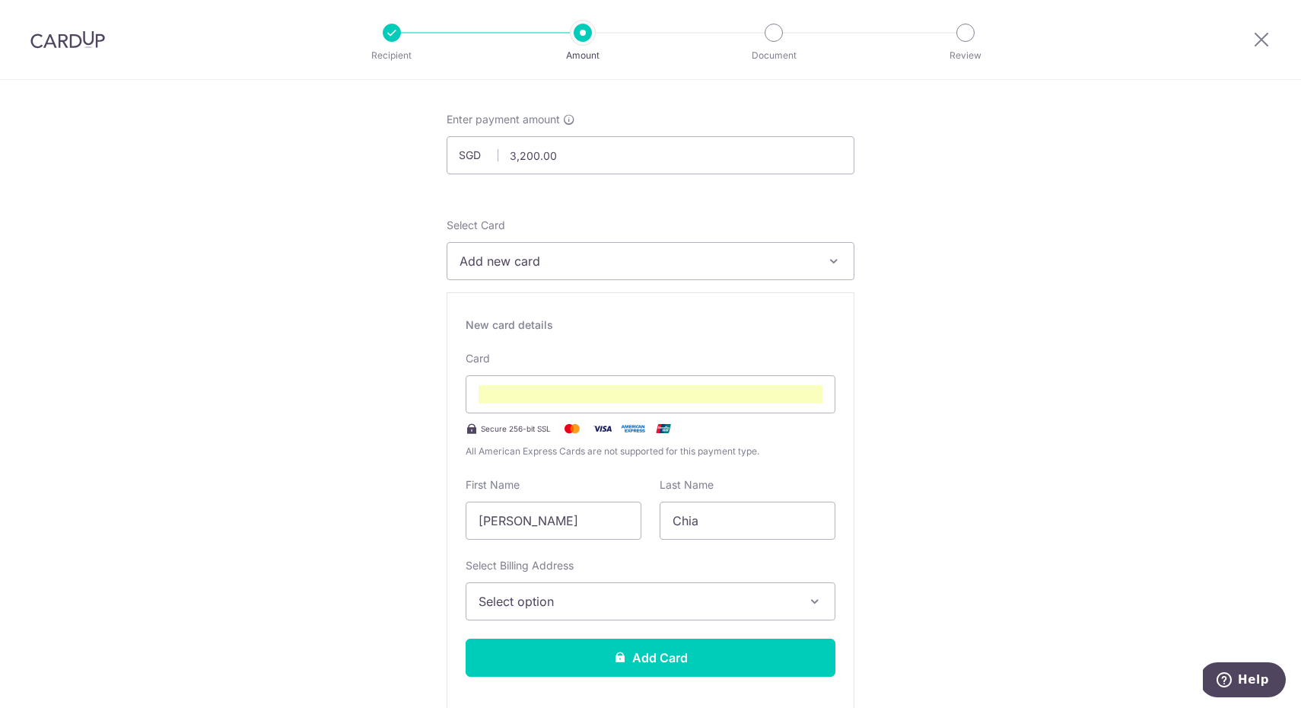
scroll to position [155, 0]
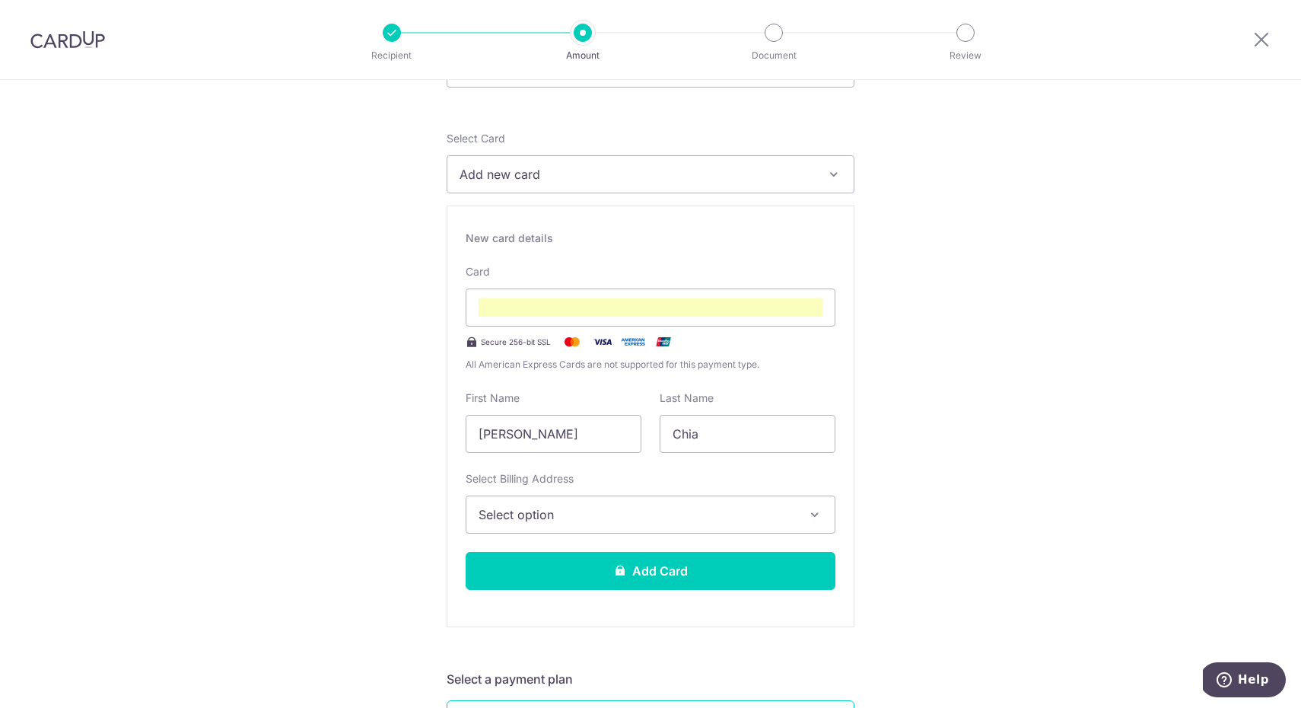
click at [592, 518] on span "Select option" at bounding box center [637, 514] width 317 height 18
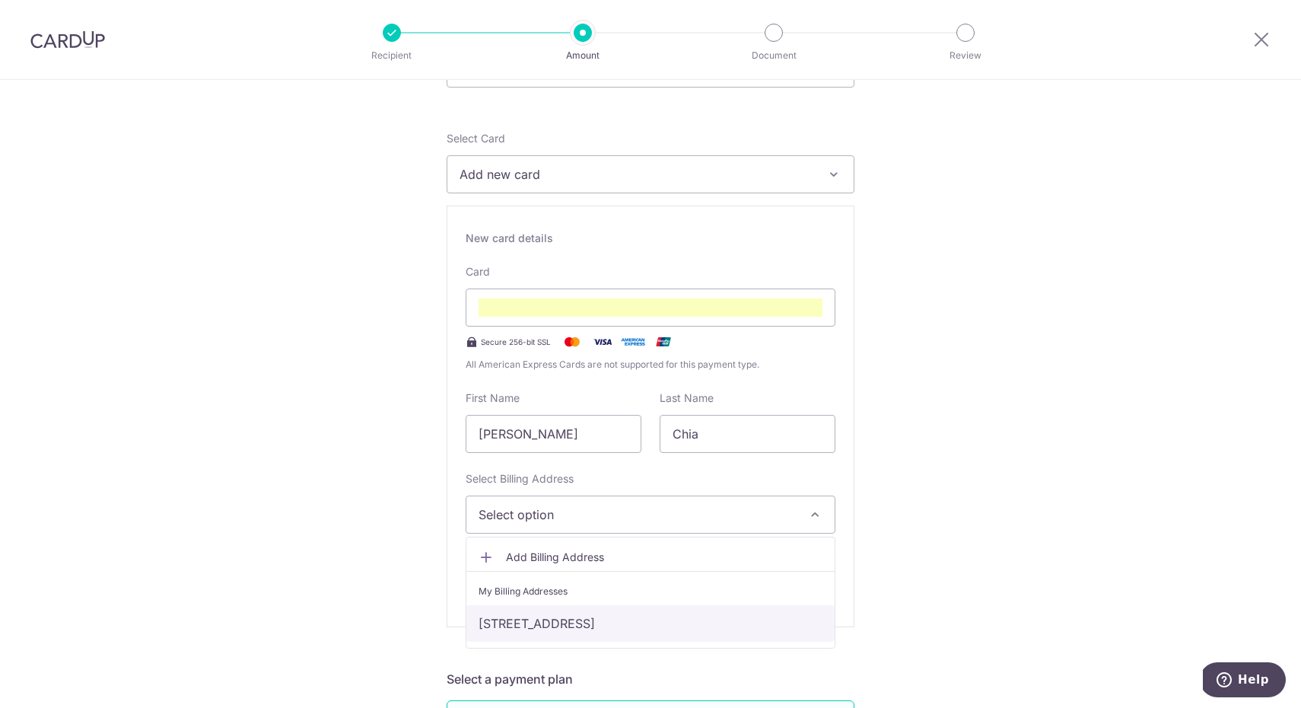
click at [592, 626] on link "[STREET_ADDRESS]" at bounding box center [650, 623] width 368 height 37
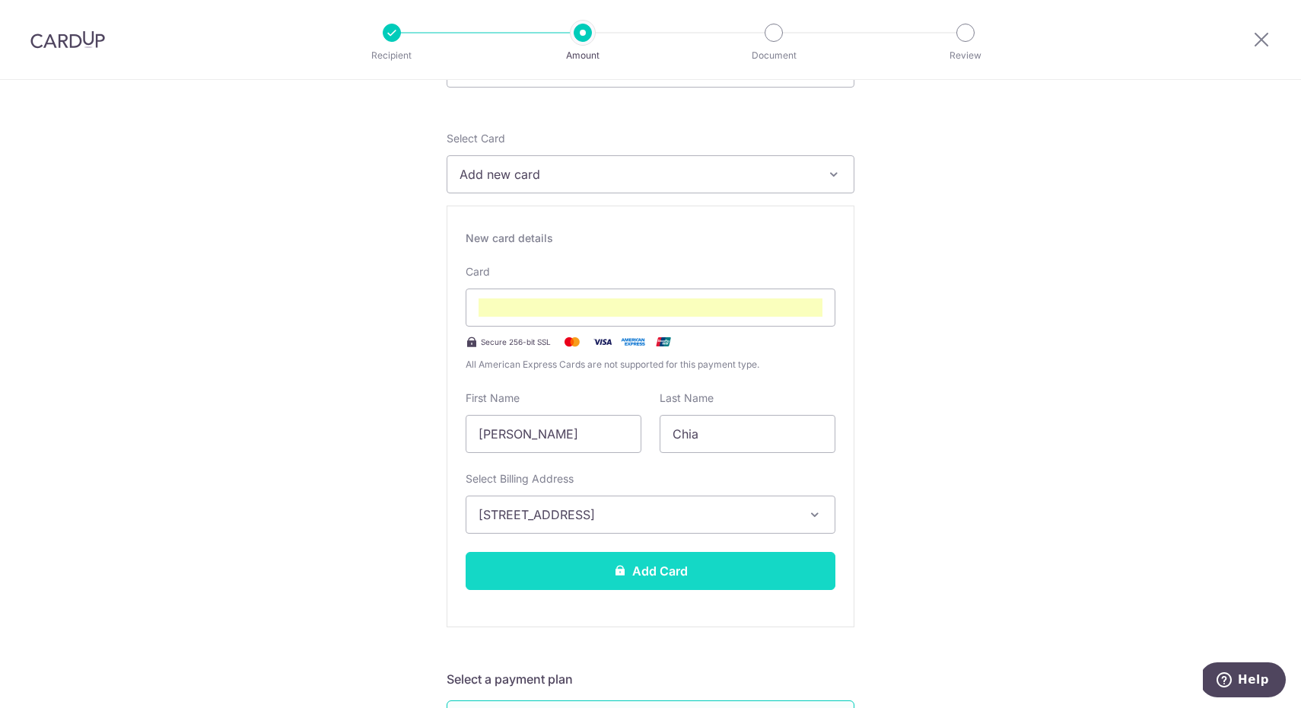
click at [622, 571] on icon at bounding box center [620, 570] width 12 height 12
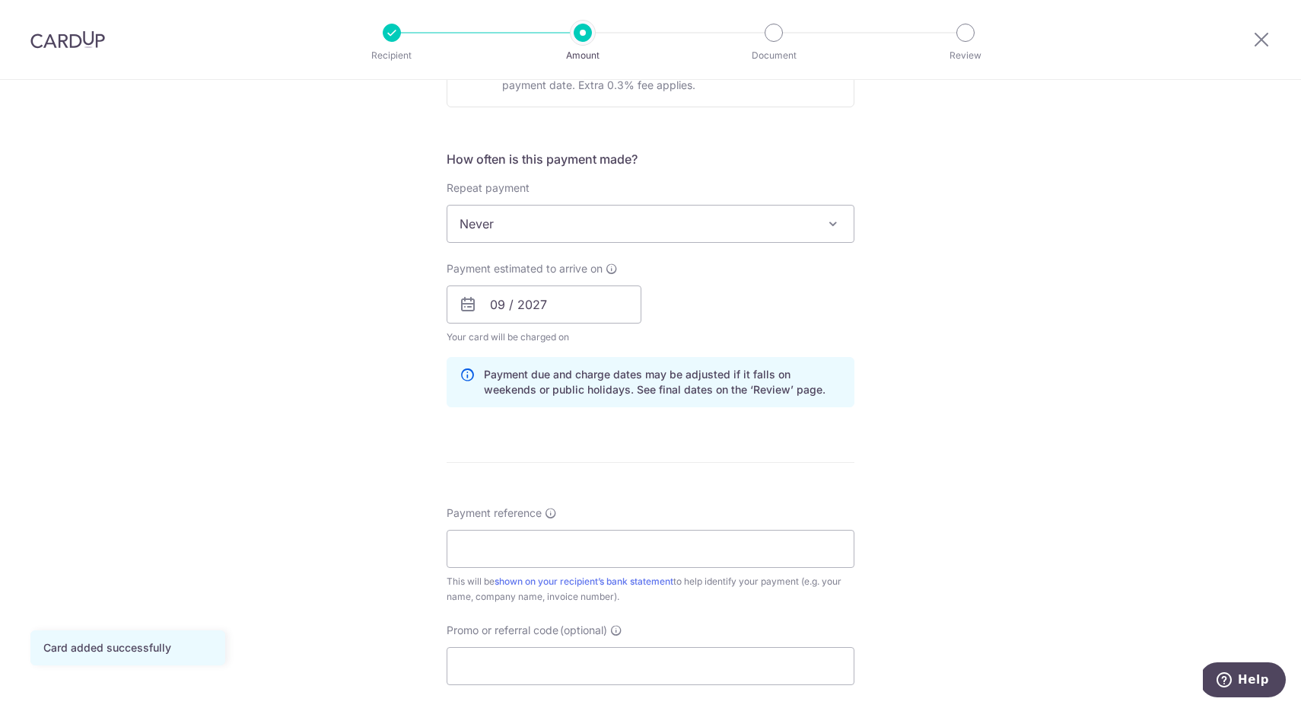
scroll to position [522, 0]
click at [509, 303] on input "09 / 2027" at bounding box center [544, 301] width 195 height 38
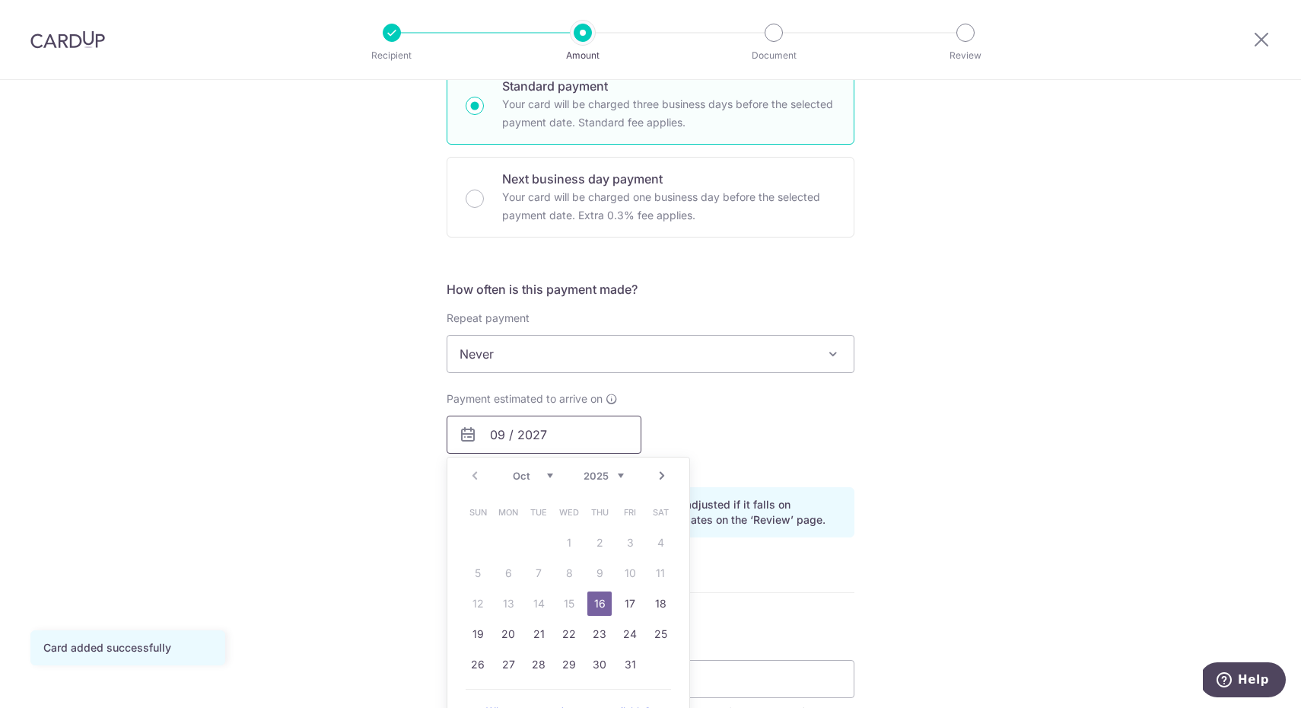
scroll to position [312, 0]
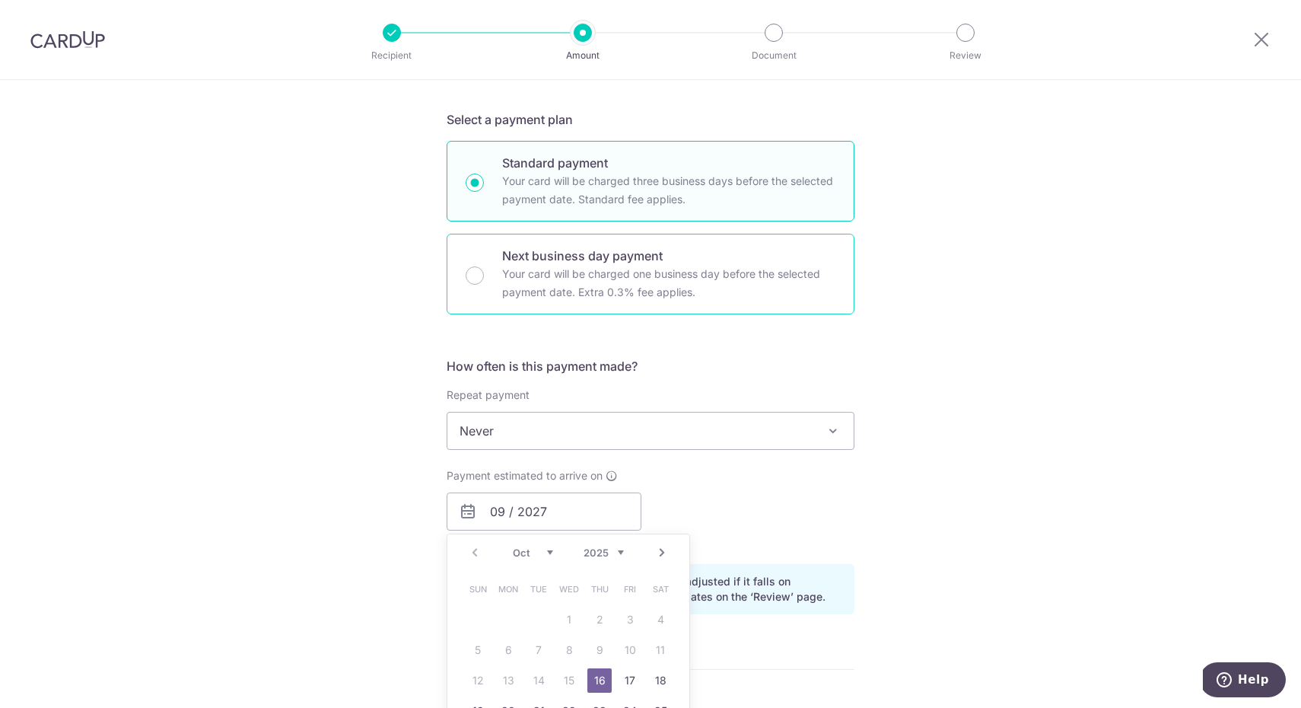
click at [645, 258] on p "Next business day payment" at bounding box center [668, 256] width 333 height 18
click at [484, 266] on input "Next business day payment Your card will be charged one business day before the…" at bounding box center [475, 275] width 18 height 18
radio input "false"
radio input "true"
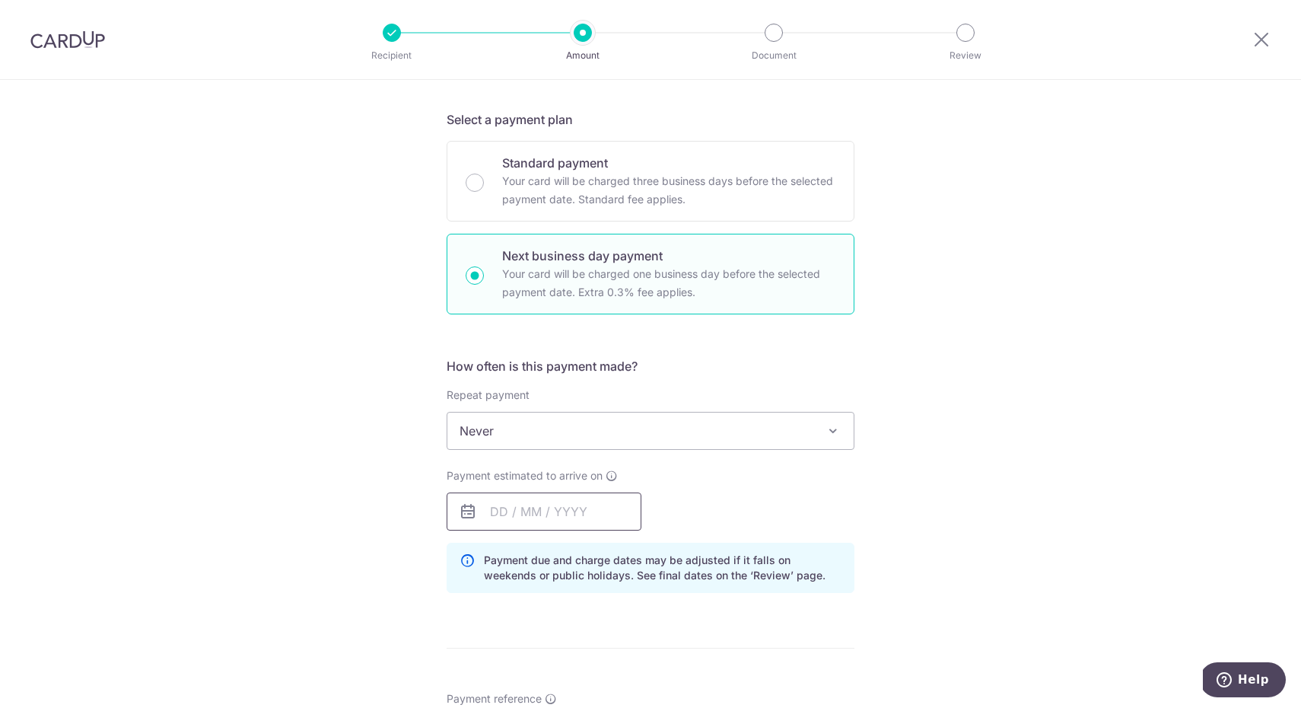
click at [527, 502] on input "text" at bounding box center [544, 511] width 195 height 38
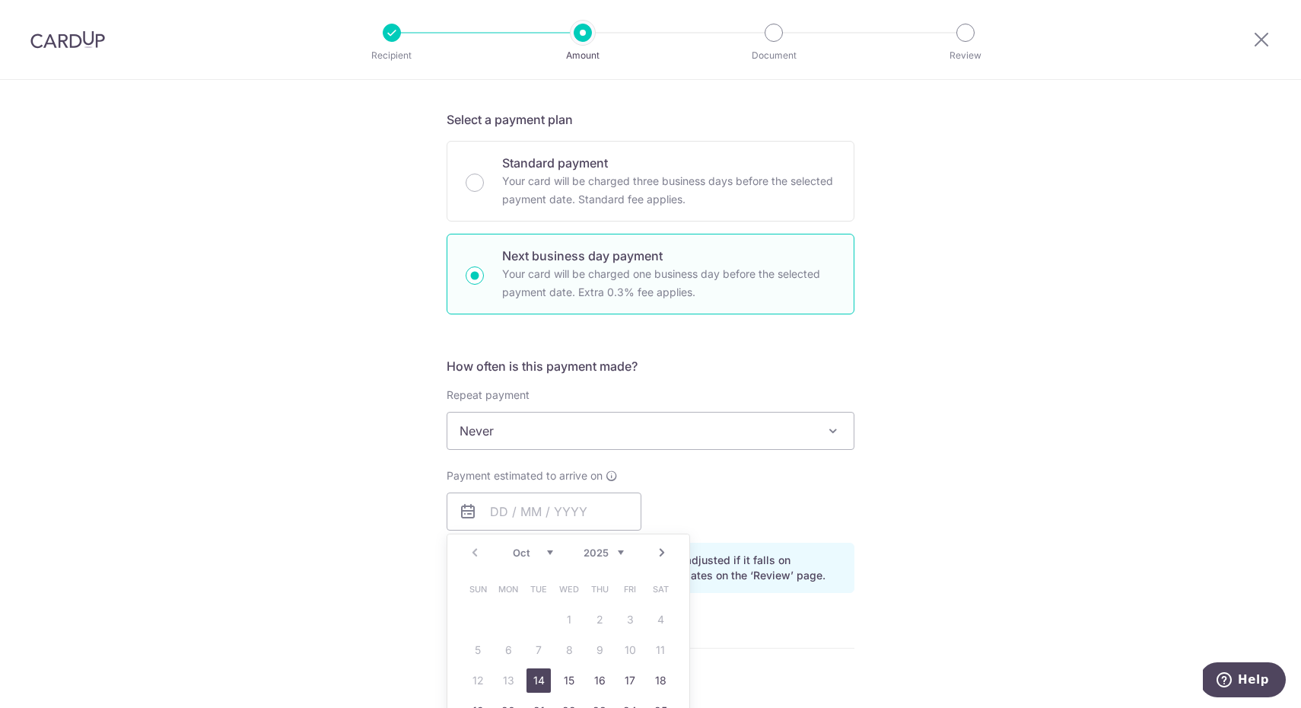
click at [542, 679] on link "14" at bounding box center [539, 680] width 24 height 24
type input "[DATE]"
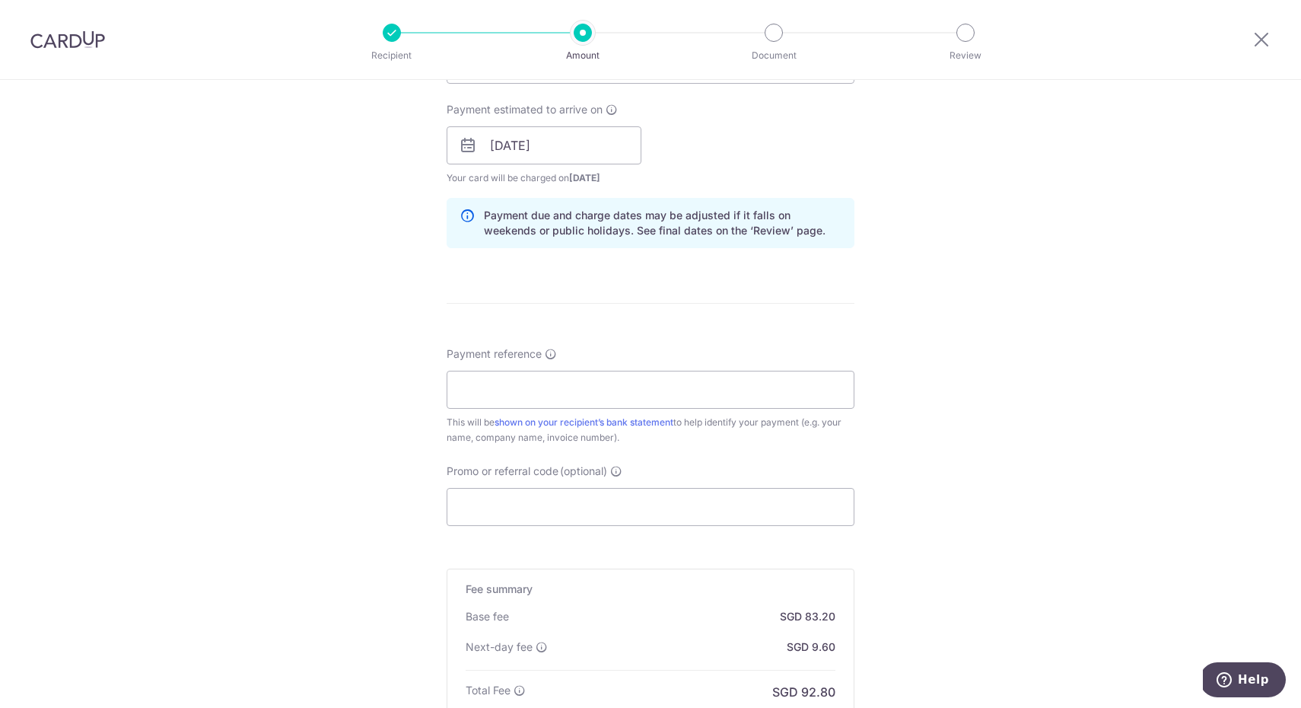
scroll to position [710, 0]
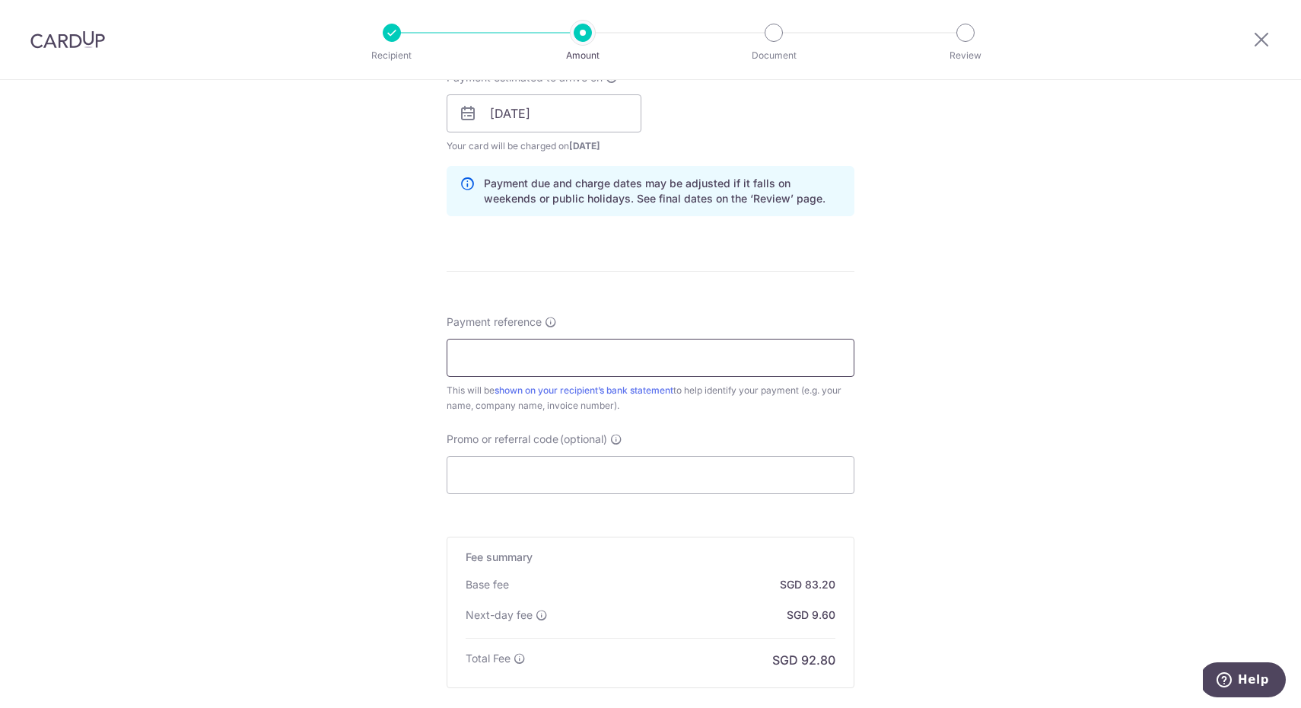
click at [619, 350] on input "Payment reference" at bounding box center [651, 358] width 408 height 38
type input "oct fee"
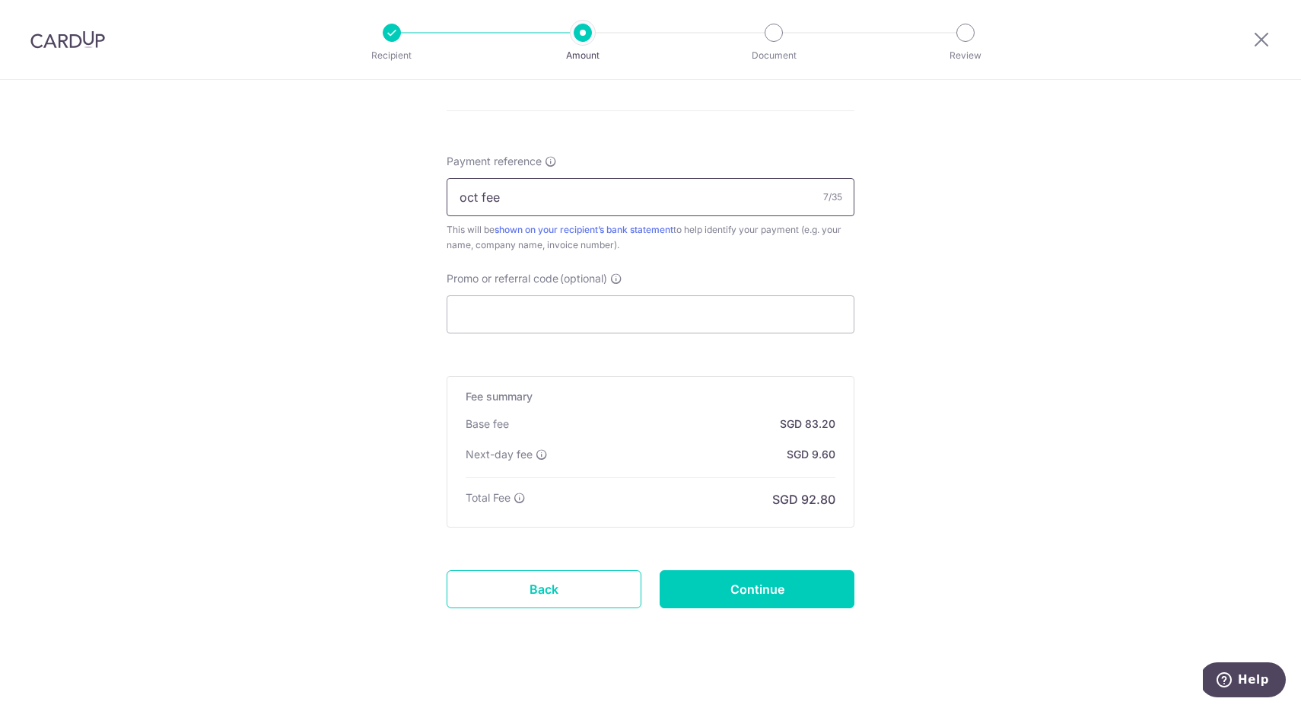
scroll to position [885, 0]
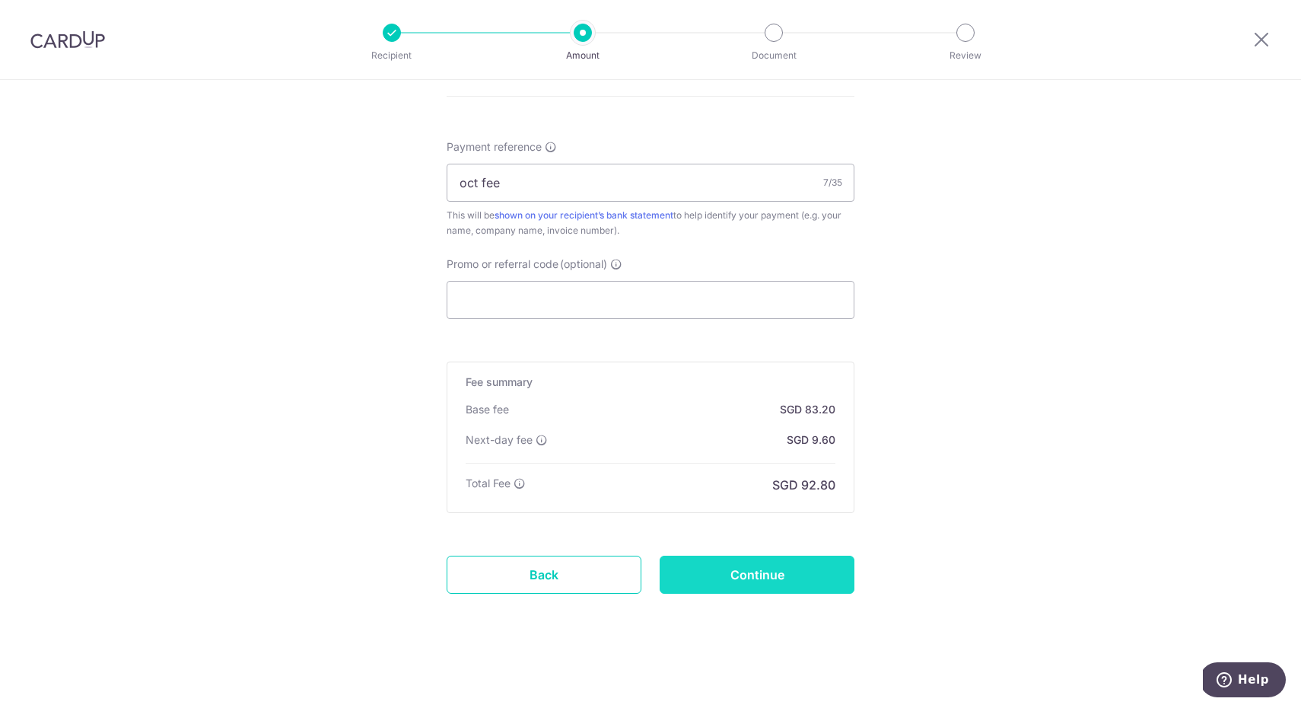
click at [761, 568] on input "Continue" at bounding box center [757, 575] width 195 height 38
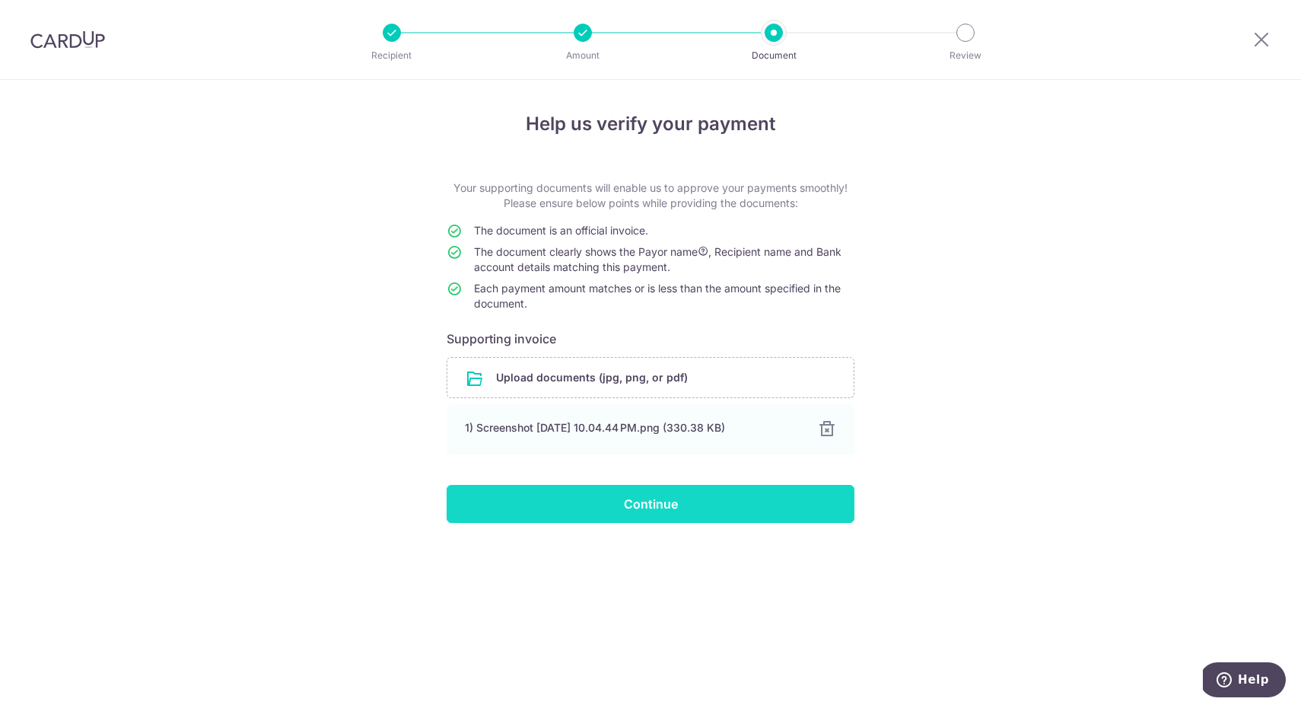
click at [728, 517] on input "Continue" at bounding box center [651, 504] width 408 height 38
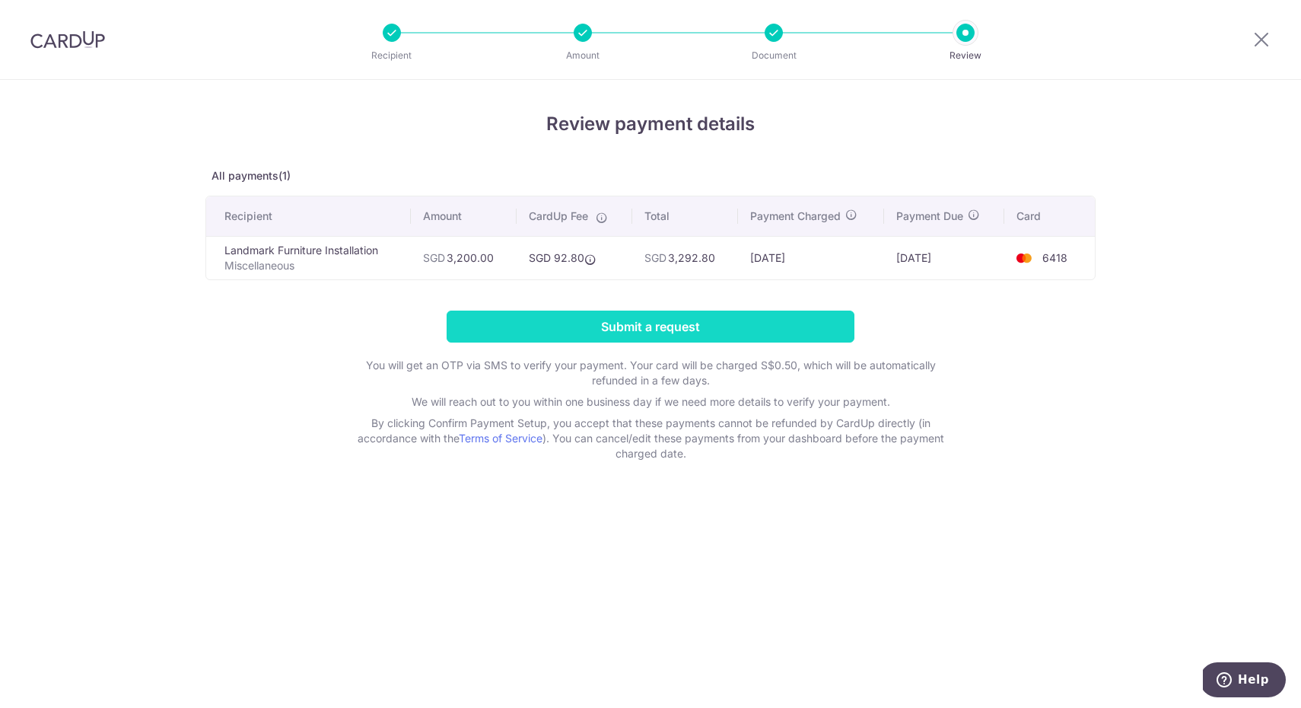
click at [791, 330] on input "Submit a request" at bounding box center [651, 326] width 408 height 32
